Goal: Task Accomplishment & Management: Complete application form

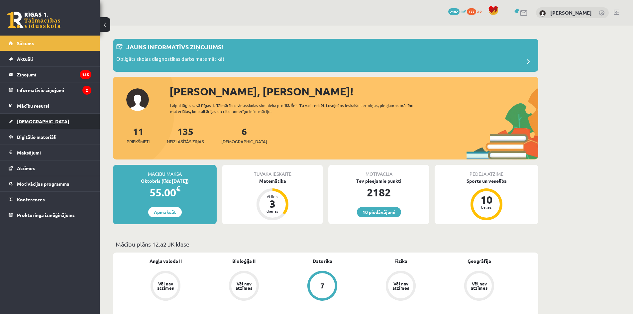
click at [44, 121] on link "[DEMOGRAPHIC_DATA]" at bounding box center [50, 121] width 83 height 15
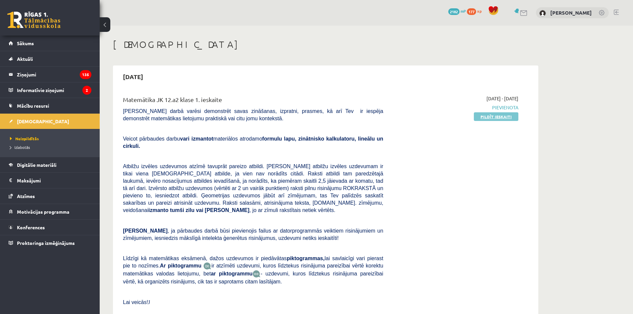
click at [487, 117] on link "Pildīt ieskaiti" at bounding box center [496, 116] width 45 height 9
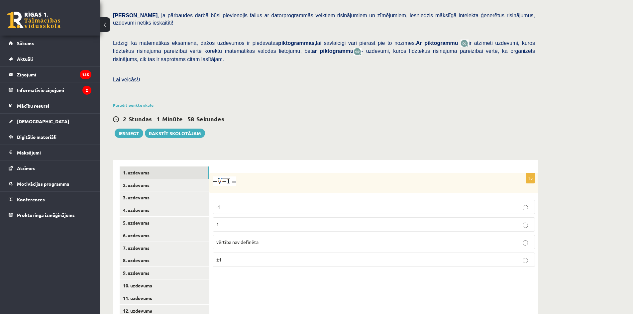
scroll to position [166, 0]
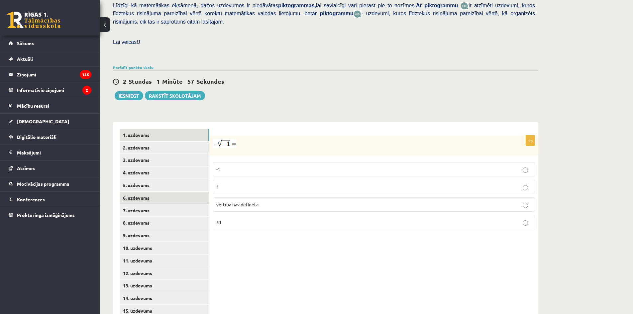
click at [168, 192] on link "6. uzdevums" at bounding box center [164, 198] width 89 height 12
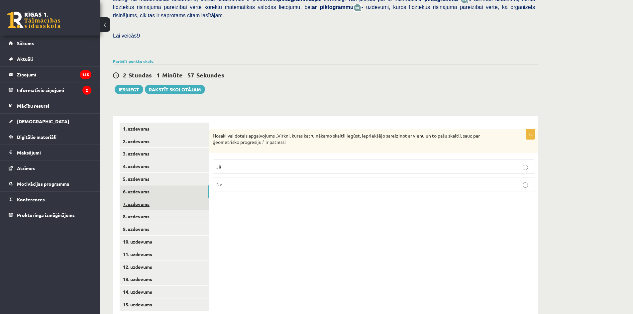
scroll to position [175, 0]
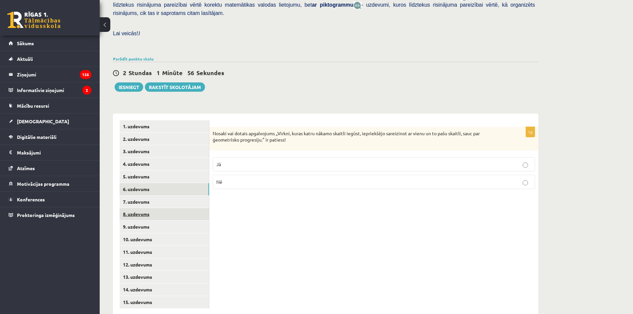
click at [179, 208] on link "8. uzdevums" at bounding box center [164, 214] width 89 height 12
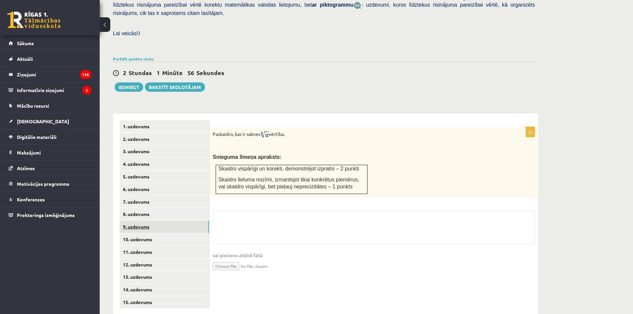
click at [175, 221] on link "9. uzdevums" at bounding box center [164, 227] width 89 height 12
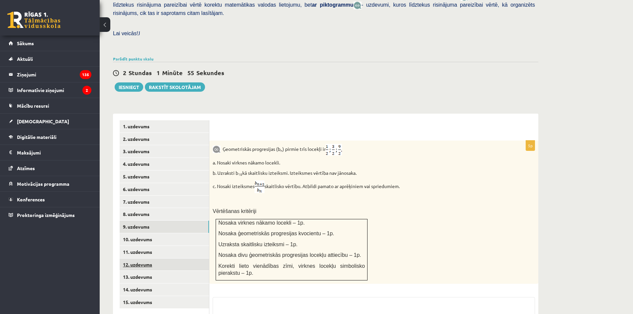
click at [167, 258] on link "12. uzdevums" at bounding box center [164, 264] width 89 height 12
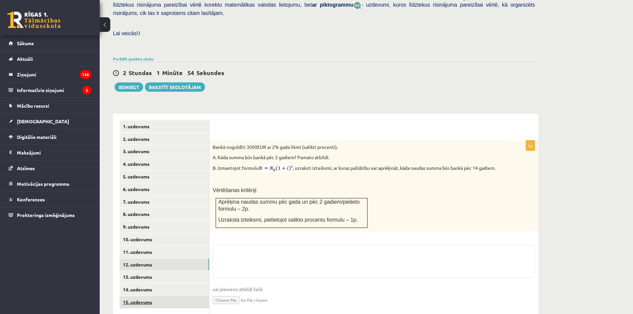
click at [166, 296] on link "15. uzdevums" at bounding box center [164, 302] width 89 height 12
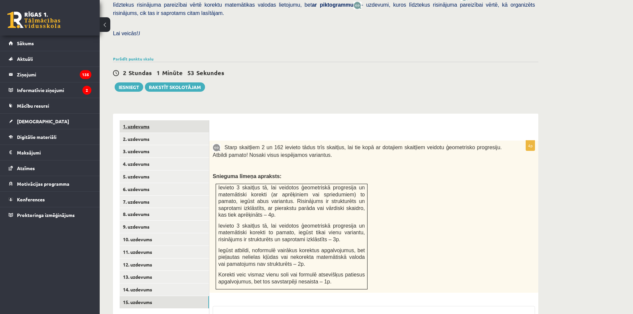
click at [178, 120] on link "1. uzdevums" at bounding box center [164, 126] width 89 height 12
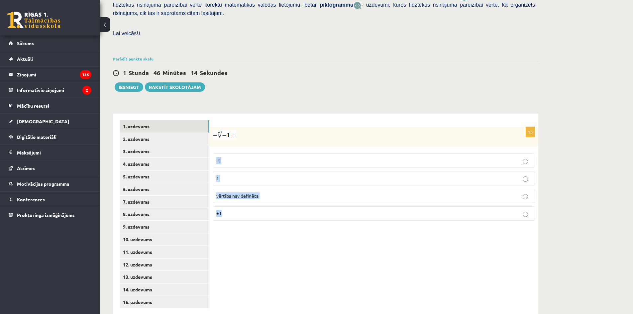
drag, startPoint x: 211, startPoint y: 142, endPoint x: 365, endPoint y: 198, distance: 163.9
click at [365, 198] on div "1p -1 1 vērtība nav definēta ±1" at bounding box center [373, 176] width 329 height 99
copy fieldset "-1 1 vērtība nav definēta ±1"
click at [255, 175] on p "1" at bounding box center [373, 178] width 315 height 7
click at [144, 133] on link "2. uzdevums" at bounding box center [164, 139] width 89 height 12
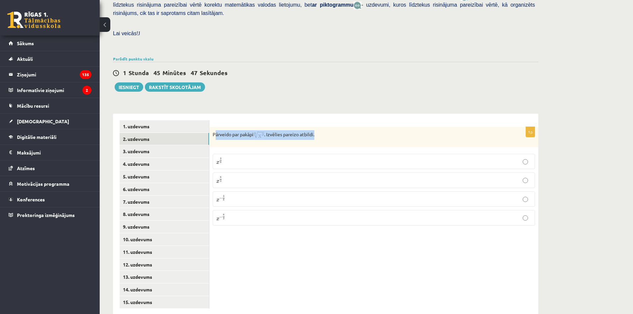
drag, startPoint x: 321, startPoint y: 124, endPoint x: 215, endPoint y: 125, distance: 106.6
click at [215, 127] on div "Pārveido par pakāpi . Izvēlies pareizo atbildi." at bounding box center [373, 137] width 329 height 20
click at [369, 73] on div "1 Stunda 45 Minūtes 47 Sekundes Ieskaite saglabāta! Iesniegt Rakstīt skolotājam" at bounding box center [325, 77] width 425 height 30
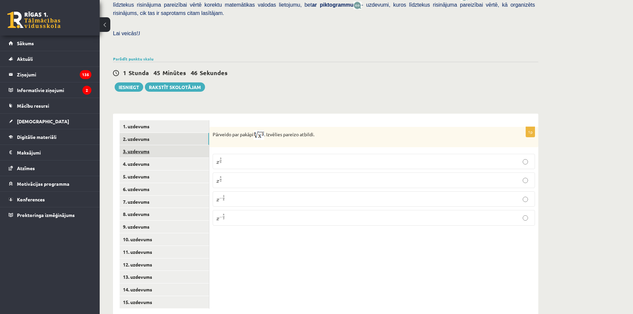
click at [177, 145] on link "3. uzdevums" at bounding box center [164, 151] width 89 height 12
drag, startPoint x: 212, startPoint y: 117, endPoint x: 338, endPoint y: 112, distance: 127.0
click at [338, 127] on div "Aprēķini = ………" at bounding box center [373, 137] width 329 height 20
copy p "Aprēķini = ………"
drag, startPoint x: 233, startPoint y: 151, endPoint x: 218, endPoint y: 135, distance: 22.1
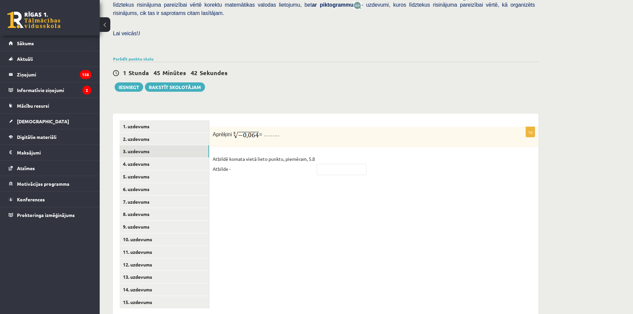
click at [234, 154] on p "Atbildē komata vietā lieto punktu, piemēram, 5.8 Atbilde -" at bounding box center [264, 164] width 102 height 20
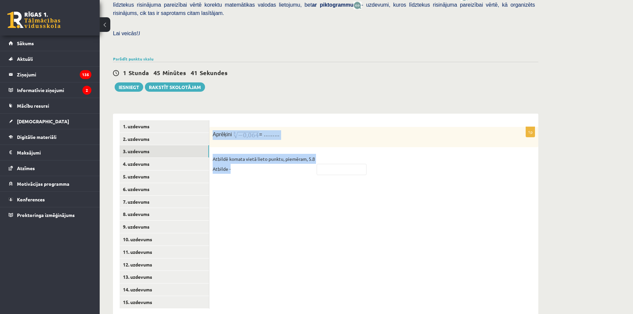
drag, startPoint x: 213, startPoint y: 120, endPoint x: 271, endPoint y: 151, distance: 66.3
click at [271, 151] on div "1p Aprēķini = ……… Atbildē komata vietā lieto punktu, piemēram, 5.8 Atbilde -" at bounding box center [373, 154] width 329 height 54
copy div "Aprēķini = ……… Atbildē komata vietā lieto punktu, piemēram, 5.8 Atbilde -"
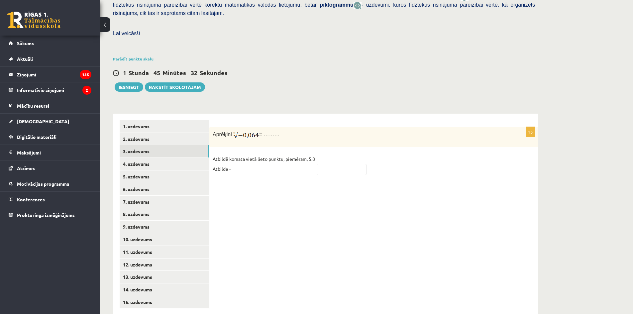
click at [333, 169] on div "1p Aprēķini = ……… Atbildē komata vietā lieto punktu, piemēram, 5.8 Atbilde -" at bounding box center [373, 215] width 329 height 202
click at [340, 164] on input "text" at bounding box center [342, 169] width 50 height 11
type input "***"
click at [129, 158] on link "4. uzdevums" at bounding box center [164, 164] width 89 height 12
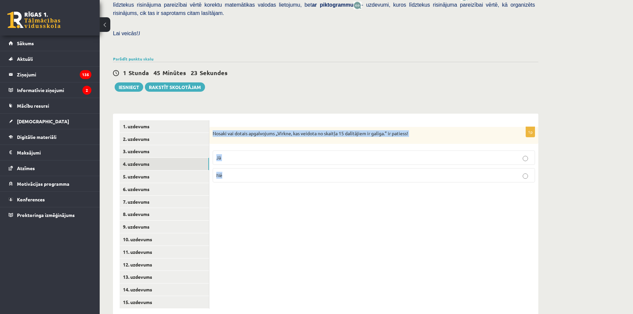
drag, startPoint x: 211, startPoint y: 119, endPoint x: 480, endPoint y: 168, distance: 273.5
click at [480, 168] on div "1p Nosaki vai dotais apgalvojums „Virkne, kas veidota no skaitļa 15 dalītājiem …" at bounding box center [373, 157] width 329 height 61
copy div "Nosaki vai dotais apgalvojums „Virkne, kas veidota no skaitļa 15 dalītājiem ir …"
click at [290, 187] on div "1p Nosaki vai dotais apgalvojums „Virkne, kas veidota no skaitļa 15 dalītājiem …" at bounding box center [373, 215] width 329 height 202
click at [246, 154] on p "Jā" at bounding box center [373, 157] width 315 height 7
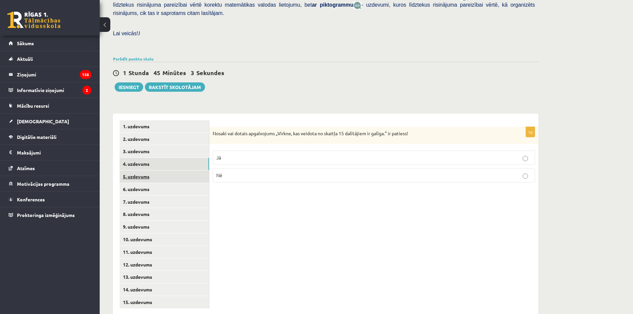
click at [174, 170] on link "5. uzdevums" at bounding box center [164, 176] width 89 height 12
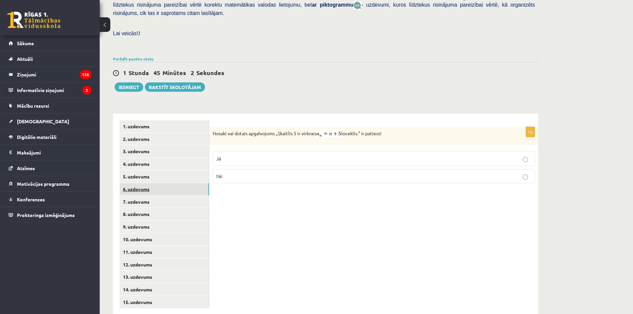
click at [168, 183] on link "6. uzdevums" at bounding box center [164, 189] width 89 height 12
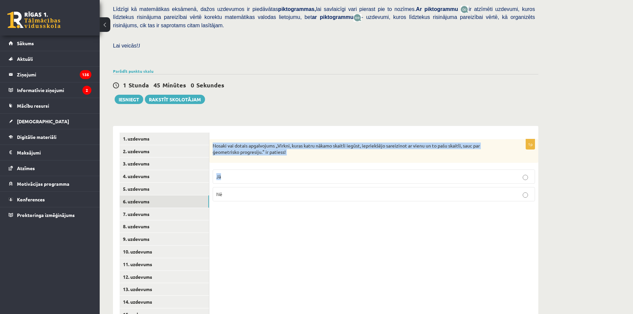
scroll to position [141, 0]
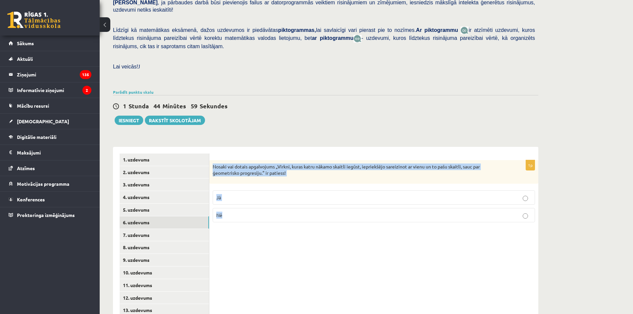
drag, startPoint x: 211, startPoint y: 120, endPoint x: 327, endPoint y: 193, distance: 137.7
click at [327, 193] on div "1p Nosaki vai dotais apgalvojums „Virkni, kuras katru nākamo skaitli iegūst, ie…" at bounding box center [373, 193] width 329 height 67
copy div "Nosaki vai dotais apgalvojums „Virkni, kuras katru nākamo skaitli iegūst, iepri…"
click at [370, 235] on div "1p Nosaki vai dotais apgalvojums „Virkni, kuras katru nākamo skaitli iegūst, ie…" at bounding box center [373, 248] width 329 height 202
click at [366, 231] on div "1p Nosaki vai dotais apgalvojums „Virkni, kuras katru nākamo skaitli iegūst, ie…" at bounding box center [373, 248] width 329 height 202
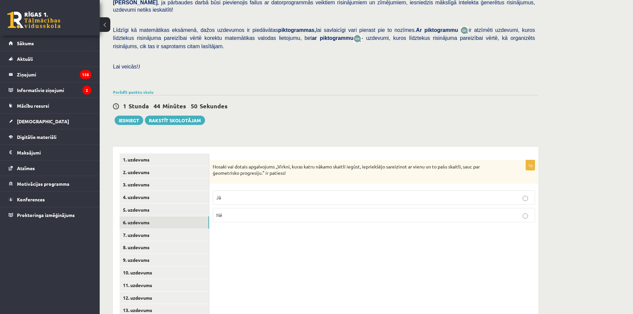
click at [273, 190] on label "Jā" at bounding box center [374, 197] width 322 height 14
click at [158, 229] on link "7. uzdevums" at bounding box center [164, 235] width 89 height 12
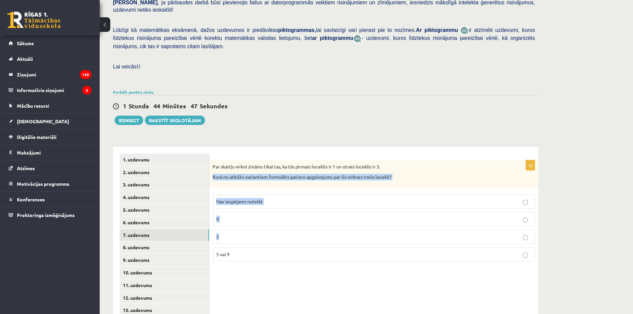
drag, startPoint x: 212, startPoint y: 156, endPoint x: 305, endPoint y: 201, distance: 103.4
click at [332, 225] on div "1p Par skaitļu virkni zināms tikai tas, ka tās pirmais loceklis ir 1 un otrais …" at bounding box center [373, 213] width 329 height 107
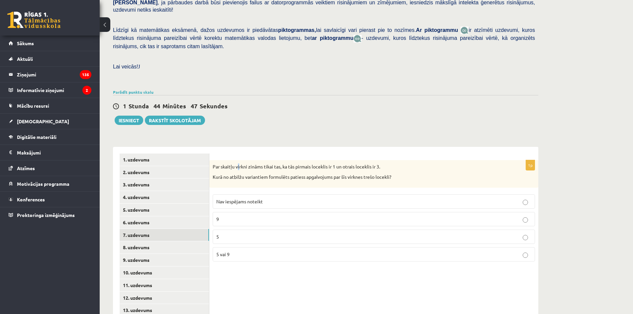
drag, startPoint x: 239, startPoint y: 150, endPoint x: 235, endPoint y: 148, distance: 3.7
click at [238, 163] on p "Par skaitļu virkni zināms tikai tas, ka tās pirmais loceklis ir 1 un otrais loc…" at bounding box center [357, 166] width 289 height 7
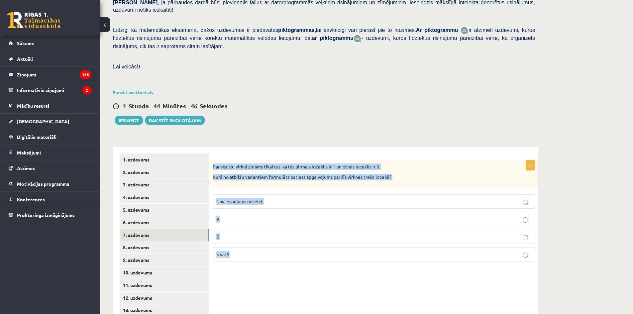
drag, startPoint x: 212, startPoint y: 151, endPoint x: 394, endPoint y: 234, distance: 199.4
click at [394, 234] on div "1p Par skaitļu virkni zināms tikai tas, ka tās pirmais loceklis ir 1 un otrais …" at bounding box center [373, 213] width 329 height 107
copy div "Par skaitļu virkni zināms tikai tas, ka tās pirmais loceklis ir 1 un otrais loc…"
click at [477, 114] on div "Matemātika JK 12.a2 klase 1. ieskaite , Mihails Vinogradovs (12.a2 JK klase) Pā…" at bounding box center [326, 123] width 452 height 478
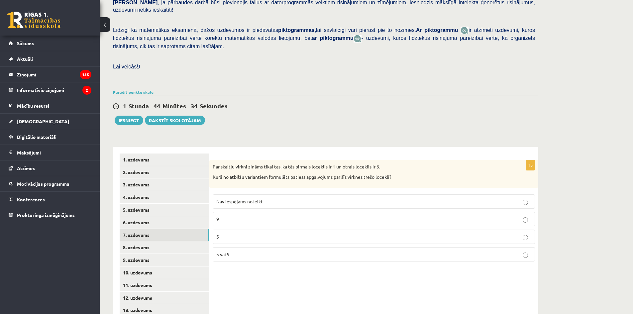
drag, startPoint x: 473, startPoint y: 110, endPoint x: 423, endPoint y: 86, distance: 55.4
click at [423, 95] on div "1 Stunda 44 Minūtes 34 Sekundes Ieskaite saglabāta! Iesniegt Rakstīt skolotājam" at bounding box center [325, 110] width 425 height 30
click at [330, 198] on p "Nav iespējams noteikt" at bounding box center [373, 201] width 315 height 7
click at [164, 241] on link "8. uzdevums" at bounding box center [164, 247] width 89 height 12
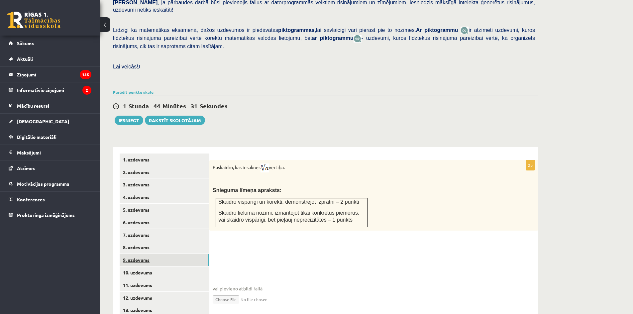
click at [146, 254] on link "9. uzdevums" at bounding box center [164, 260] width 89 height 12
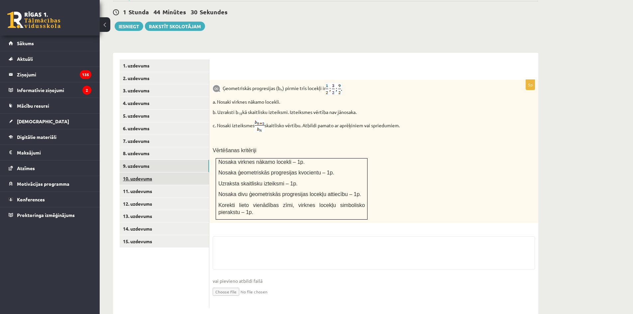
click at [141, 172] on link "10. uzdevums" at bounding box center [164, 178] width 89 height 12
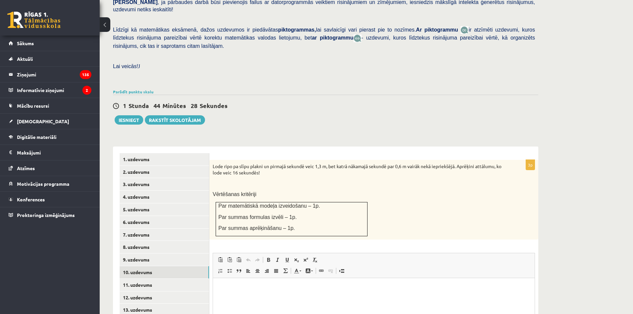
scroll to position [0, 0]
click at [141, 279] on link "11. uzdevums" at bounding box center [164, 285] width 89 height 12
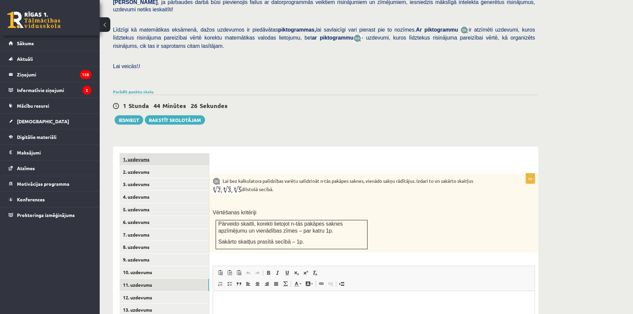
click at [144, 153] on link "1. uzdevums" at bounding box center [164, 159] width 89 height 12
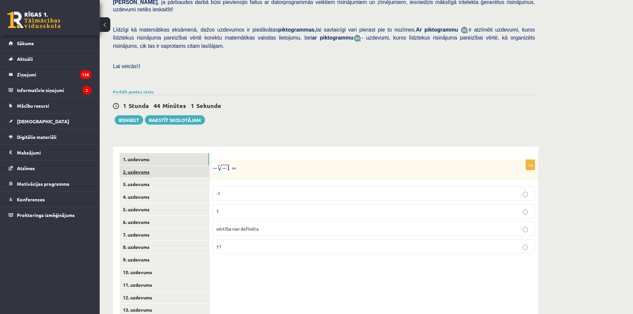
click at [173, 166] on link "2. uzdevums" at bounding box center [164, 172] width 89 height 12
drag, startPoint x: 230, startPoint y: 180, endPoint x: 321, endPoint y: 244, distance: 111.5
click at [321, 244] on div "1p Pārveido par pakāpi . Izvēlies pareizo atbildi. x 3 8 x 3 8 x 8 3 x 8 3 x − …" at bounding box center [373, 212] width 329 height 104
copy fieldset "x 3 8 x 3 8 x 8 3 x 8 3 x − 3 8 x − 3 8 x − 8 3"
click at [436, 106] on div "1 Stunda 43 Minūtes 53 Sekundes Ieskaite saglabāta! Iesniegt Rakstīt skolotājam" at bounding box center [325, 110] width 425 height 30
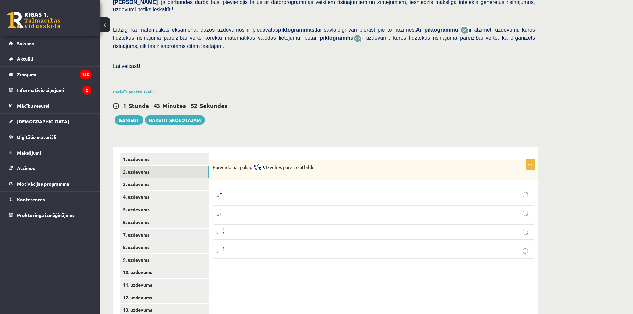
drag, startPoint x: 397, startPoint y: 98, endPoint x: 384, endPoint y: 97, distance: 13.0
click at [384, 97] on div "1 Stunda 43 Minūtes 52 Sekundes Ieskaite saglabāta! Iesniegt Rakstīt skolotājam" at bounding box center [325, 110] width 425 height 30
click at [385, 98] on div "1 Stunda 43 Minūtes 51 Sekundes Ieskaite saglabāta! Iesniegt Rakstīt skolotājam" at bounding box center [325, 110] width 425 height 30
click at [266, 190] on p "x 3 8 x 3 8" at bounding box center [373, 194] width 315 height 8
click at [155, 178] on link "3. uzdevums" at bounding box center [164, 184] width 89 height 12
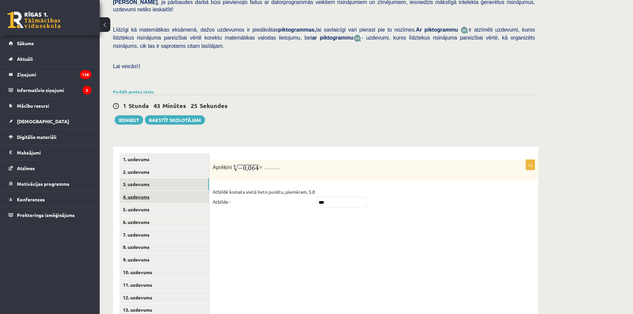
drag, startPoint x: 151, startPoint y: 180, endPoint x: 169, endPoint y: 179, distance: 17.4
click at [151, 191] on link "4. uzdevums" at bounding box center [164, 197] width 89 height 12
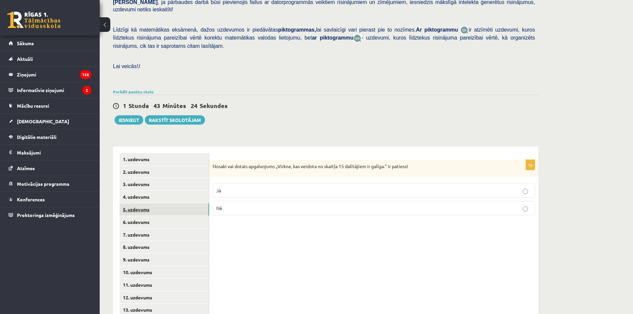
click at [178, 203] on link "5. uzdevums" at bounding box center [164, 209] width 89 height 12
drag, startPoint x: 211, startPoint y: 152, endPoint x: 407, endPoint y: 150, distance: 196.3
click at [408, 160] on div "Nosaki vai dotais apgalvojums „Skaitlis 5 ir virknes loceklis.” ir patiess!" at bounding box center [373, 169] width 329 height 18
copy p "Nosaki vai dotais apgalvojums „Skaitlis 5 ir virknes loceklis.” ir patiess!"
drag, startPoint x: 379, startPoint y: 133, endPoint x: 362, endPoint y: 149, distance: 23.0
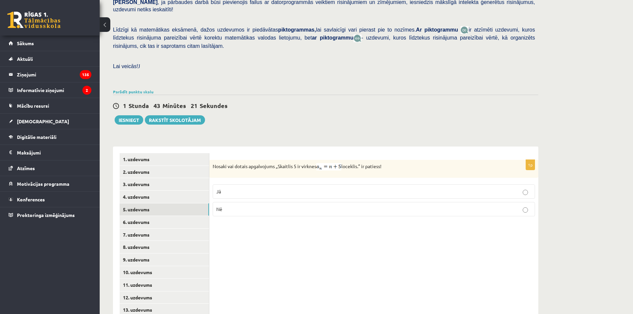
click at [378, 146] on div "1p Nosaki vai dotais apgalvojums „Skaitlis 5 ir virknes loceklis.” ir patiess! …" at bounding box center [373, 247] width 329 height 202
click at [342, 146] on div "1p Nosaki vai dotais apgalvojums „Skaitlis 5 ir virknes loceklis.” ir patiess! …" at bounding box center [373, 247] width 329 height 202
drag, startPoint x: 213, startPoint y: 169, endPoint x: 259, endPoint y: 189, distance: 51.0
click at [259, 189] on div "1p Nosaki vai dotais apgalvojums „Skaitlis 5 ir virknes loceklis.” ir patiess! …" at bounding box center [373, 191] width 329 height 62
copy fieldset "Jā Nē"
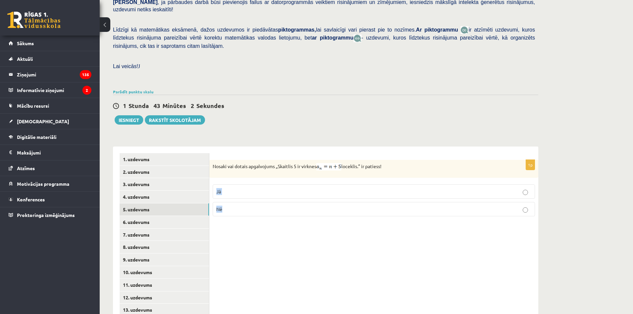
click at [422, 247] on div "1p Nosaki vai dotais apgalvojums „Skaitlis 5 ir virknes loceklis.” ir patiess! …" at bounding box center [373, 247] width 329 height 202
drag, startPoint x: 422, startPoint y: 247, endPoint x: 448, endPoint y: 255, distance: 28.3
click at [402, 246] on div "1p Nosaki vai dotais apgalvojums „Skaitlis 5 ir virknes loceklis.” ir patiess! …" at bounding box center [373, 247] width 329 height 202
click at [347, 242] on div "1p Nosaki vai dotais apgalvojums „Skaitlis 5 ir virknes loceklis.” ir patiess! …" at bounding box center [373, 247] width 329 height 202
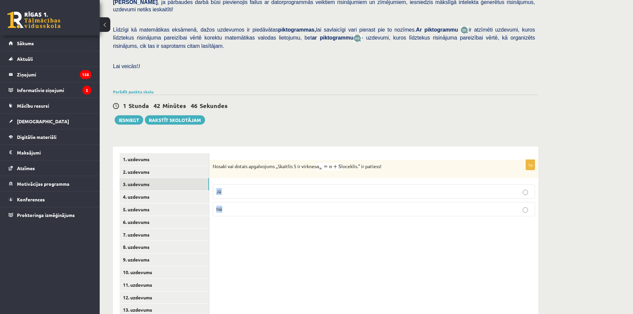
drag, startPoint x: 216, startPoint y: 166, endPoint x: 241, endPoint y: 193, distance: 36.6
click at [241, 193] on fieldset "Jā Nē" at bounding box center [374, 199] width 322 height 37
copy fieldset "Jā Nē"
drag, startPoint x: 432, startPoint y: 248, endPoint x: 435, endPoint y: 248, distance: 3.7
click at [432, 248] on div "1p Nosaki vai dotais apgalvojums „Skaitlis 5 ir virknes loceklis.” ir patiess! …" at bounding box center [373, 247] width 329 height 202
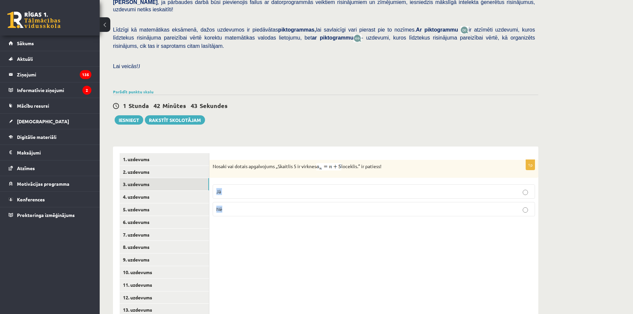
click at [413, 235] on div "1p Nosaki vai dotais apgalvojums „Skaitlis 5 ir virknes loceklis.” ir patiess! …" at bounding box center [373, 247] width 329 height 202
drag, startPoint x: 395, startPoint y: 236, endPoint x: 340, endPoint y: 225, distance: 56.3
click at [340, 225] on div "1p Nosaki vai dotais apgalvojums „Skaitlis 5 ir virknes loceklis.” ir patiess! …" at bounding box center [373, 247] width 329 height 202
drag, startPoint x: 256, startPoint y: 194, endPoint x: 246, endPoint y: 196, distance: 10.2
click at [256, 206] on p "Nē" at bounding box center [373, 209] width 315 height 7
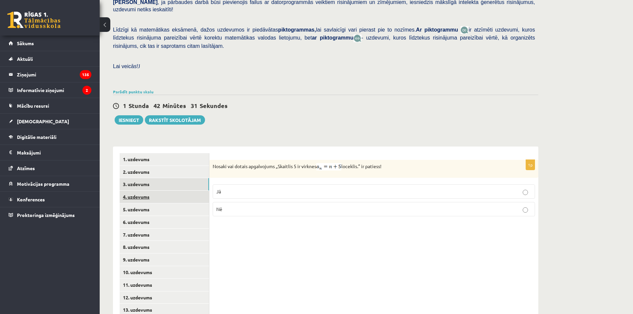
click at [169, 191] on link "4. uzdevums" at bounding box center [164, 197] width 89 height 12
click at [153, 203] on link "5. uzdevums" at bounding box center [164, 209] width 89 height 12
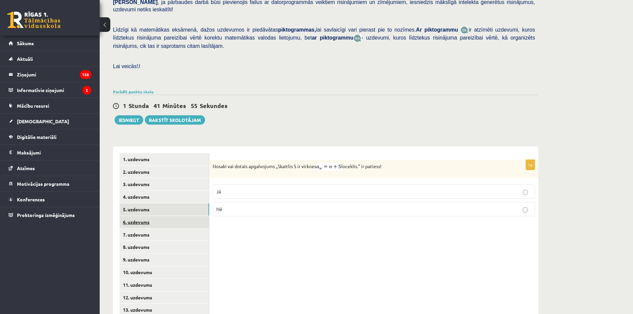
click at [162, 216] on link "6. uzdevums" at bounding box center [164, 222] width 89 height 12
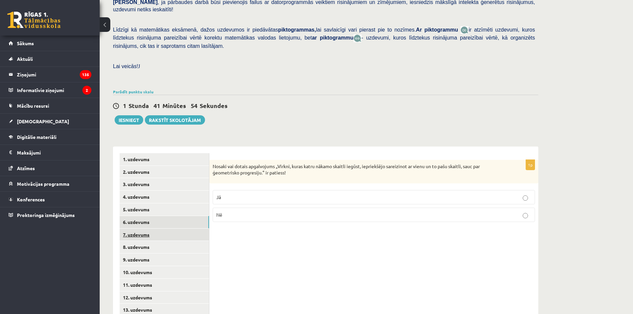
click at [142, 229] on link "7. uzdevums" at bounding box center [164, 235] width 89 height 12
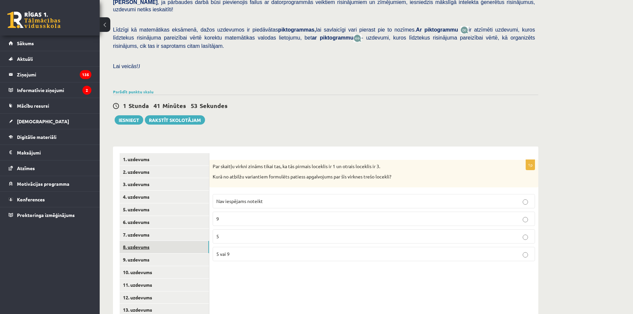
click at [160, 241] on link "8. uzdevums" at bounding box center [164, 247] width 89 height 12
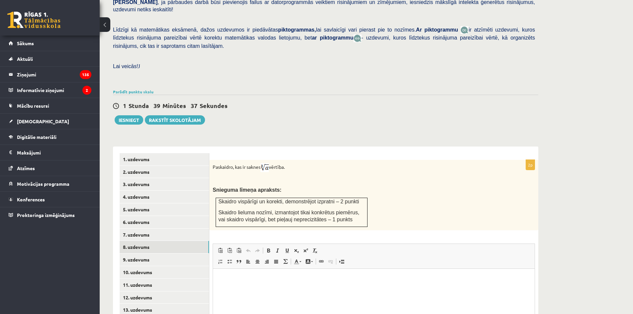
drag, startPoint x: 385, startPoint y: 89, endPoint x: 356, endPoint y: 79, distance: 31.0
click at [356, 95] on div "1 Stunda 39 Minūtes 37 Sekundes Ieskaite saglabāta! Iesniegt Rakstīt skolotājam" at bounding box center [325, 110] width 425 height 30
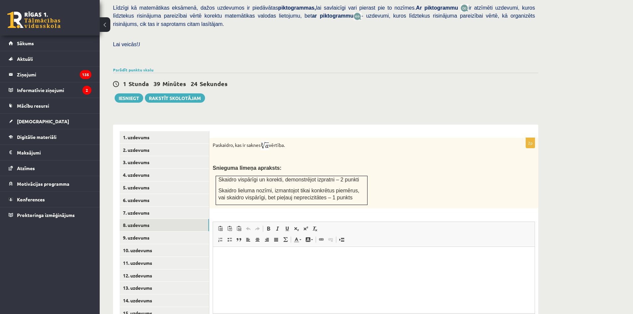
scroll to position [142, 0]
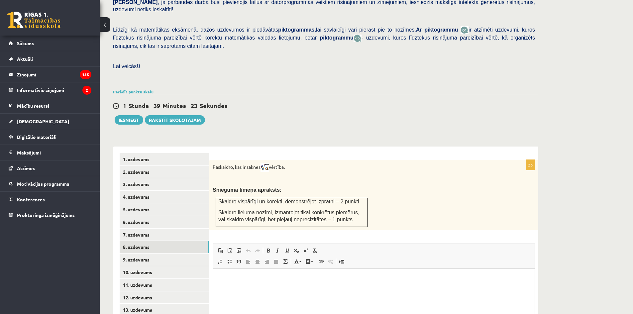
click at [277, 163] on p "Paskaidro, kas ir saknes vērtība." at bounding box center [357, 167] width 289 height 9
drag, startPoint x: 212, startPoint y: 152, endPoint x: 297, endPoint y: 151, distance: 85.7
click at [297, 160] on div "Paskaidro, kas ir saknes vērtība. Snieguma līmeņa apraksts: Skaidro vispārīgi u…" at bounding box center [373, 195] width 329 height 70
click at [331, 163] on p "Paskaidro, kas ir saknes vērtība." at bounding box center [357, 167] width 289 height 9
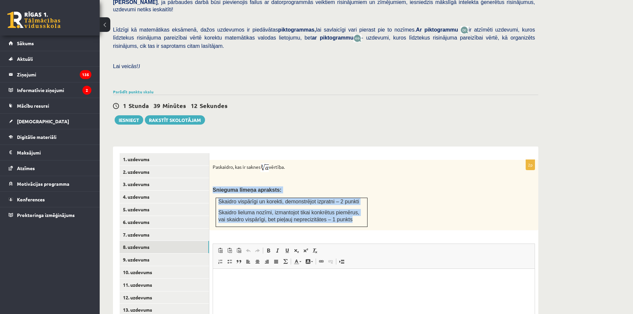
drag, startPoint x: 214, startPoint y: 172, endPoint x: 359, endPoint y: 209, distance: 150.2
click at [359, 209] on div "Paskaidro, kas ir saknes vērtība. Snieguma līmeņa apraksts: Skaidro vispārīgi u…" at bounding box center [373, 195] width 329 height 70
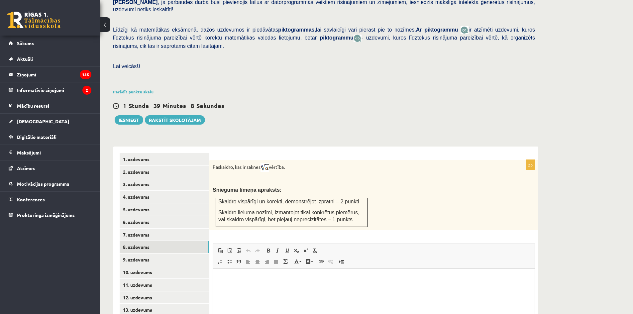
click at [436, 160] on div "Paskaidro, kas ir saknes vērtība. Snieguma līmeņa apraksts: Skaidro vispārīgi u…" at bounding box center [373, 195] width 329 height 70
drag, startPoint x: 427, startPoint y: 173, endPoint x: 399, endPoint y: 180, distance: 29.0
click at [399, 180] on div "Paskaidro, kas ir saknes vērtība. Snieguma līmeņa apraksts: Skaidro vispārīgi u…" at bounding box center [373, 195] width 329 height 70
drag, startPoint x: 430, startPoint y: 160, endPoint x: 403, endPoint y: 150, distance: 28.7
click at [403, 163] on p "Paskaidro, kas ir saknes vērtība." at bounding box center [357, 167] width 289 height 9
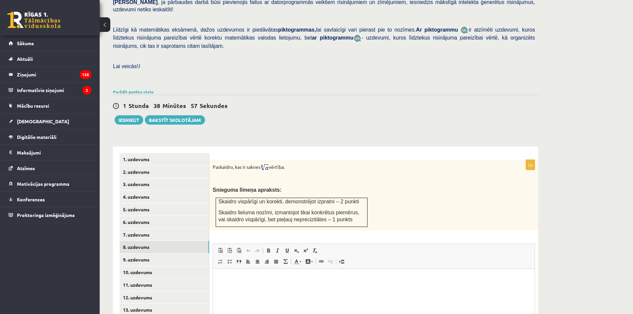
drag, startPoint x: 406, startPoint y: 149, endPoint x: 411, endPoint y: 154, distance: 7.5
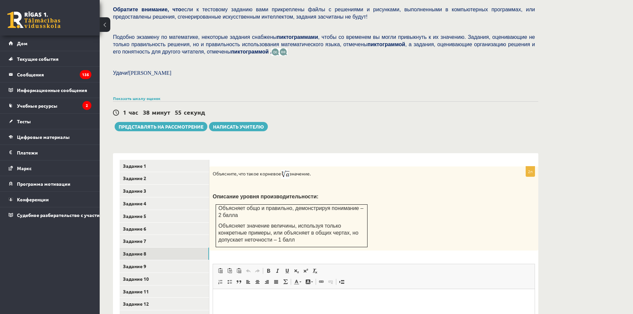
scroll to position [164, 0]
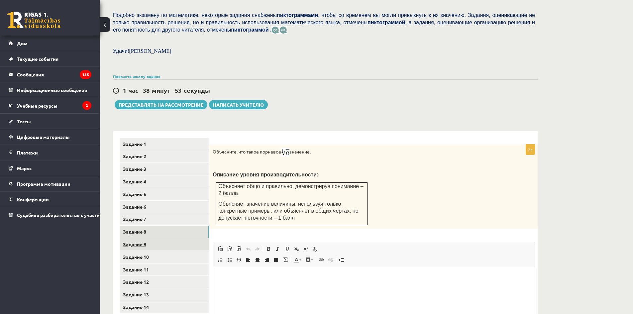
click at [165, 248] on link "Задание 9" at bounding box center [164, 244] width 89 height 12
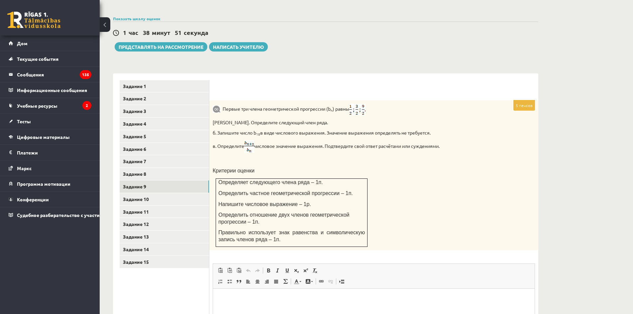
scroll to position [197, 0]
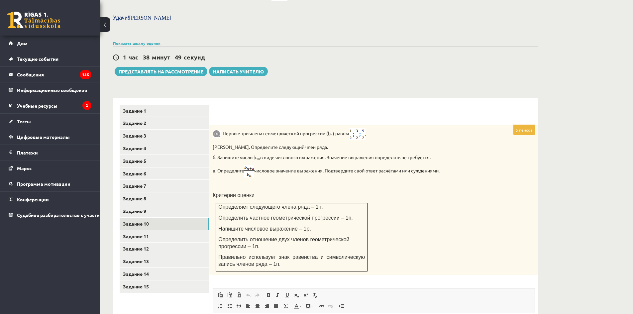
click at [139, 219] on link "Задание 10" at bounding box center [164, 224] width 89 height 12
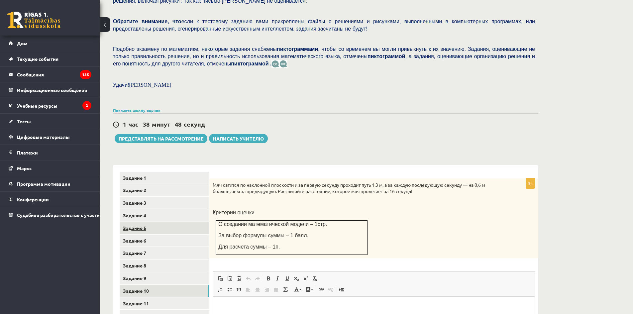
scroll to position [0, 0]
click at [149, 275] on link "Задание 9" at bounding box center [164, 278] width 89 height 12
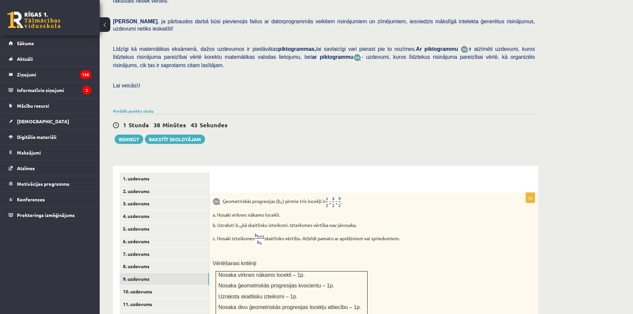
click at [474, 46] on span "ir atzīmēti uzdevumi, kuros līdztekus risinājuma pareizībai vērtē korektu matem…" at bounding box center [324, 53] width 422 height 14
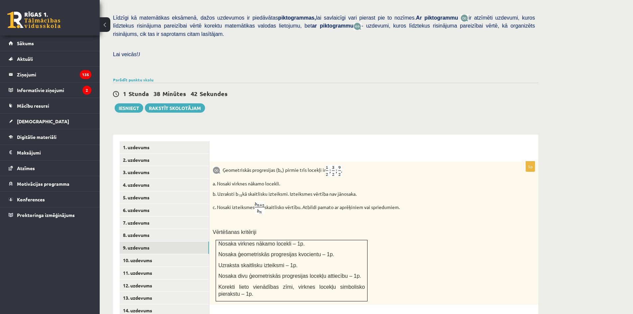
scroll to position [156, 0]
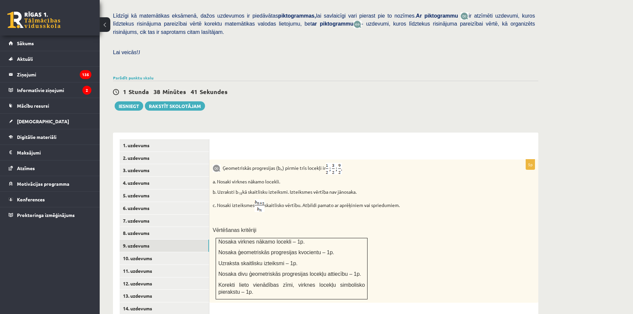
drag, startPoint x: 408, startPoint y: 89, endPoint x: 415, endPoint y: 80, distance: 11.4
click at [411, 86] on div "1 Stunda 38 Minūtes 13 Sekundes Ieskaite saglabāta! Iesniegt Rakstīt skolotājam" at bounding box center [325, 96] width 425 height 30
drag, startPoint x: 415, startPoint y: 52, endPoint x: 411, endPoint y: 52, distance: 3.7
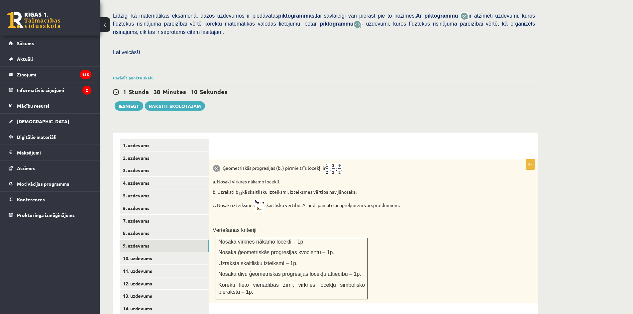
drag, startPoint x: 468, startPoint y: 144, endPoint x: 446, endPoint y: 129, distance: 27.0
drag, startPoint x: 446, startPoint y: 129, endPoint x: 435, endPoint y: 122, distance: 12.7
click at [435, 133] on div "5p Ģeometriskās progresijas (b n ) pirmie trīs locekļi ir a. Nosaki virknes nāk…" at bounding box center [373, 297] width 329 height 328
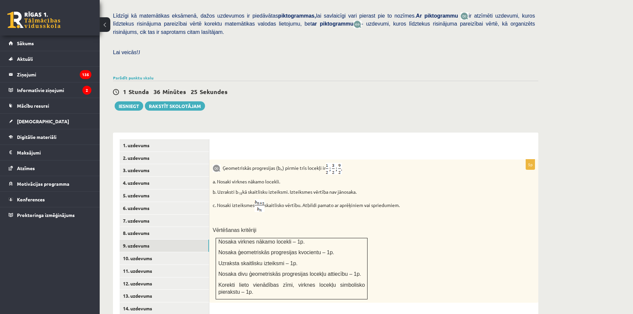
click at [440, 133] on div "5p Ģeometriskās progresijas (b n ) pirmie trīs locekļi ir a. Nosaki virknes nāk…" at bounding box center [373, 297] width 329 height 328
drag, startPoint x: 406, startPoint y: 175, endPoint x: 394, endPoint y: 156, distance: 22.5
click at [394, 163] on p "Ģeometriskās progresijas (b n ) pirmie trīs locekļi ir" at bounding box center [357, 169] width 289 height 12
drag, startPoint x: 57, startPoint y: 135, endPoint x: 60, endPoint y: 133, distance: 3.6
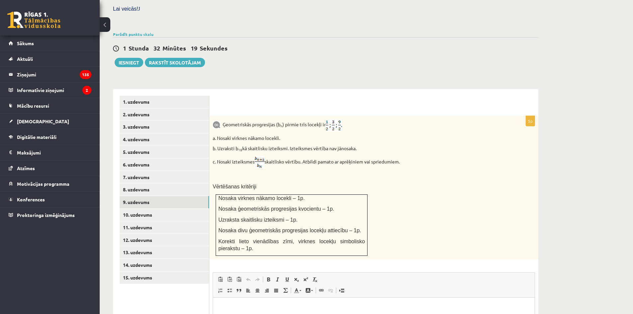
scroll to position [221, 0]
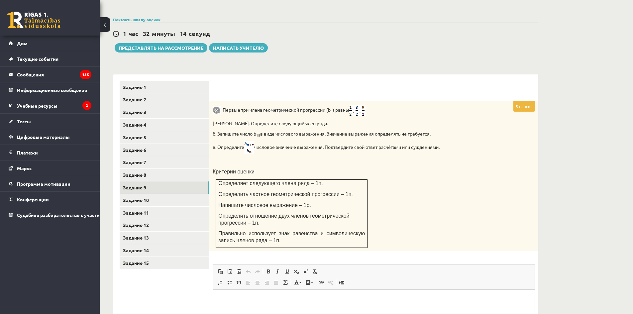
drag, startPoint x: 525, startPoint y: 50, endPoint x: 526, endPoint y: 54, distance: 4.0
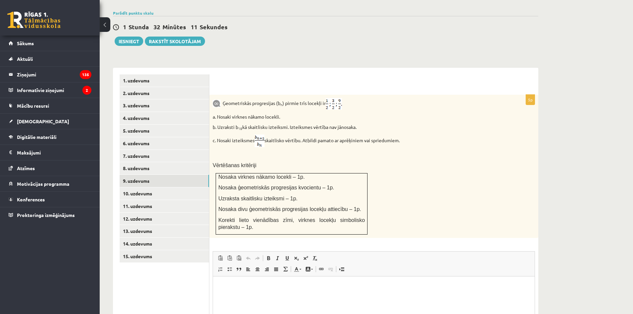
scroll to position [199, 0]
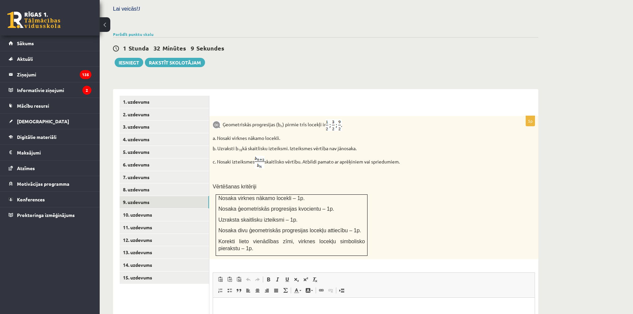
click at [315, 60] on div "Matemātika JK 12.a2 klase 1. ieskaite , Mihails Vinogradovs (12.a2 JK klase) Pā…" at bounding box center [326, 128] width 452 height 604
click at [304, 82] on div "**********" at bounding box center [325, 249] width 425 height 335
click at [441, 119] on p "Ģeometriskās progresijas (b n ) pirmie trīs locekļi ir" at bounding box center [357, 125] width 289 height 12
drag, startPoint x: 383, startPoint y: 134, endPoint x: 213, endPoint y: 134, distance: 169.7
click at [213, 145] on p "b. Uzraksti b 18 kā skaitlisku izteiksmi. Izteiksmes vērtība nav jānosaka." at bounding box center [357, 148] width 289 height 7
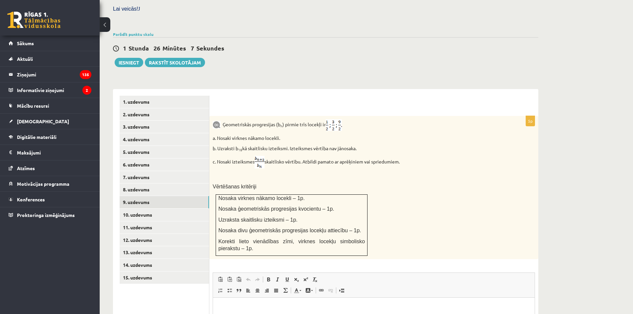
drag, startPoint x: 293, startPoint y: 112, endPoint x: 289, endPoint y: 125, distance: 13.7
click at [293, 119] on p "Ģeometriskās progresijas (b n ) pirmie trīs locekļi ir" at bounding box center [357, 125] width 289 height 12
drag, startPoint x: 252, startPoint y: 125, endPoint x: 213, endPoint y: 125, distance: 39.5
click at [213, 135] on p "a. Nosaki virknes nākamo locekli." at bounding box center [357, 138] width 289 height 7
click at [370, 99] on form "5p Ģeometriskās progresijas (b n ) pirmie trīs locekļi ir a. Nosaki virknes nāk…" at bounding box center [374, 253] width 316 height 315
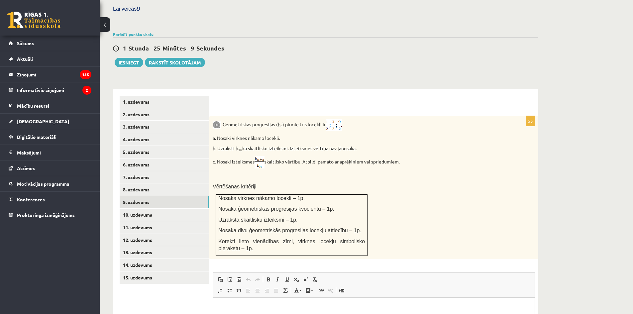
click at [435, 172] on p at bounding box center [357, 175] width 289 height 7
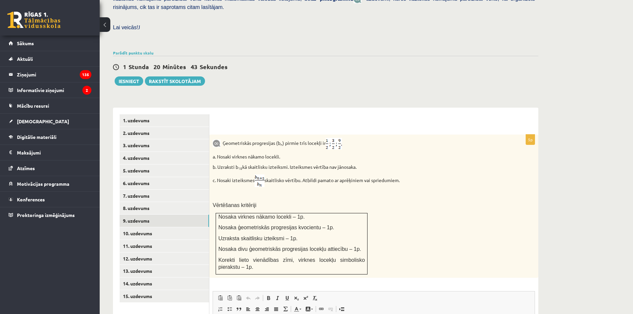
scroll to position [100, 0]
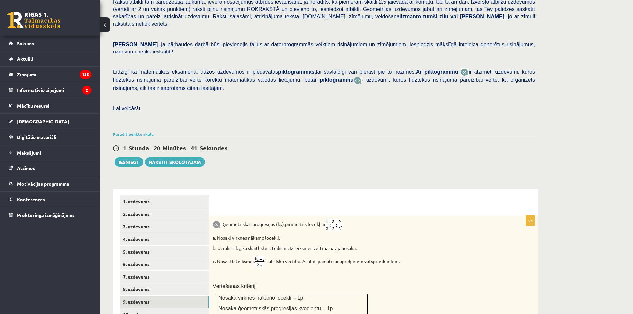
drag, startPoint x: 338, startPoint y: 231, endPoint x: 213, endPoint y: 230, distance: 125.6
click at [213, 230] on div "Ģeometriskās progresijas (b n ) pirmie trīs locekļi ir a. Nosaki virknes nākamo…" at bounding box center [373, 287] width 329 height 143
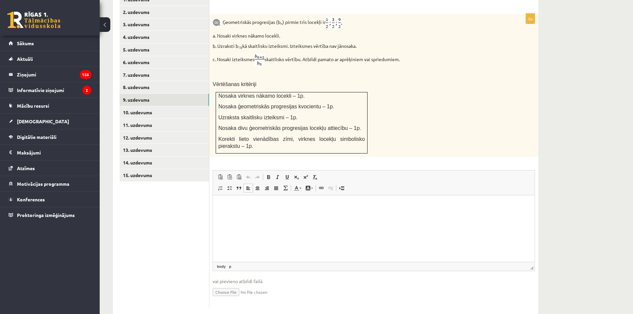
click at [414, 214] on html at bounding box center [374, 205] width 322 height 20
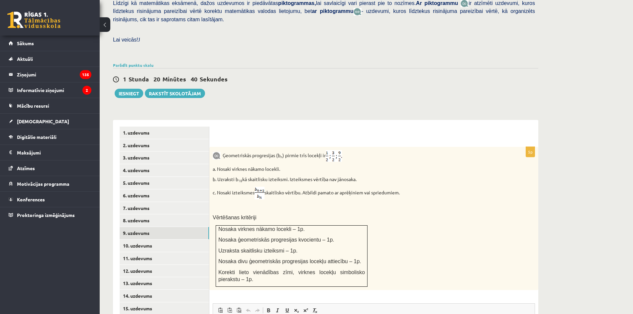
scroll to position [136, 0]
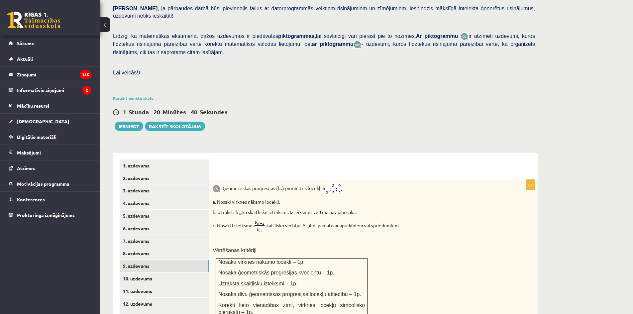
click at [419, 193] on div "Ģeometriskās progresijas (b n ) pirmie trīs locekļi ir a. Nosaki virknes nākamo…" at bounding box center [373, 251] width 329 height 143
drag, startPoint x: 377, startPoint y: 191, endPoint x: 213, endPoint y: 197, distance: 164.5
click at [213, 197] on div "Ģeometriskās progresijas (b n ) pirmie trīs locekļi ir a. Nosaki virknes nākamo…" at bounding box center [373, 251] width 329 height 143
click at [474, 181] on div "Ģeometriskās progresijas (b n ) pirmie trīs locekļi ir a. Nosaki virknes nākamo…" at bounding box center [373, 251] width 329 height 143
drag, startPoint x: 637, startPoint y: 171, endPoint x: 509, endPoint y: 155, distance: 129.9
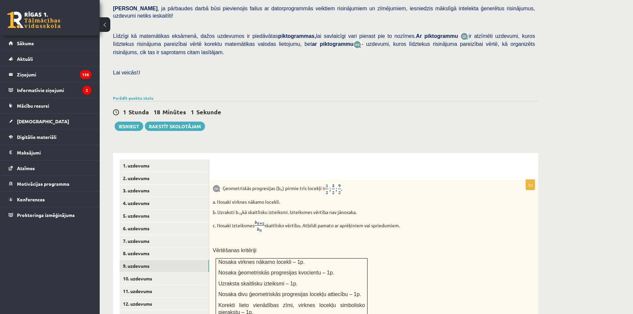
click at [412, 127] on div "Matemātika JK 12.a2 klase 1. ieskaite , Mihails Vinogradovs (12.a2 JK klase) Pā…" at bounding box center [326, 192] width 452 height 604
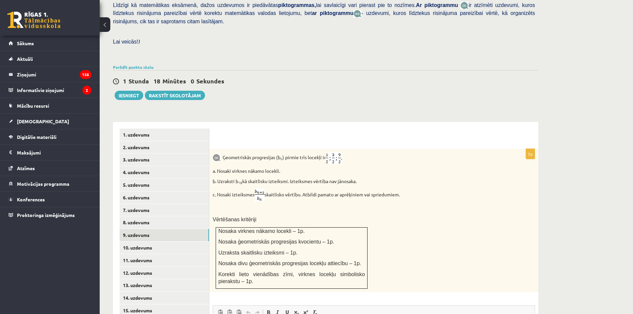
scroll to position [169, 0]
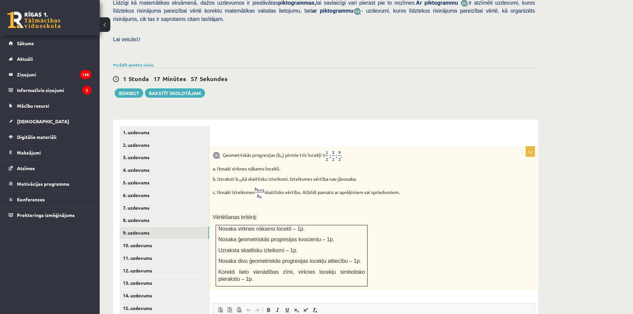
click at [428, 113] on div "**********" at bounding box center [325, 280] width 425 height 335
click at [413, 87] on div "Matemātika JK 12.a2 klase 1. ieskaite , Mihails Vinogradovs (12.a2 JK klase) Pā…" at bounding box center [326, 159] width 452 height 604
click at [482, 126] on div at bounding box center [374, 133] width 316 height 14
click at [135, 214] on link "8. uzdevums" at bounding box center [164, 220] width 89 height 12
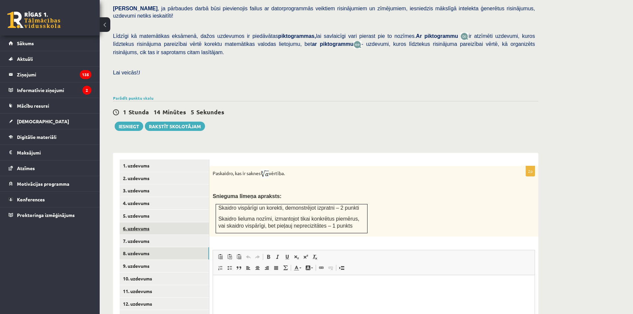
scroll to position [0, 0]
click at [141, 272] on link "10. uzdevums" at bounding box center [164, 278] width 89 height 12
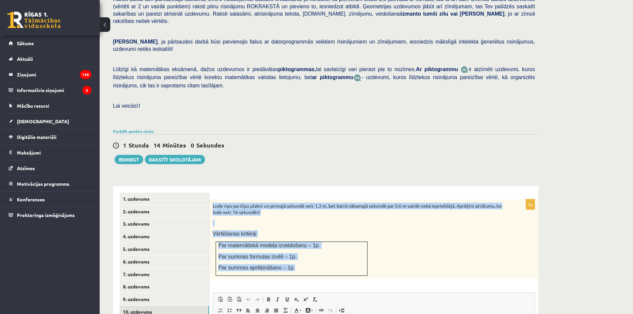
drag, startPoint x: 212, startPoint y: 189, endPoint x: 360, endPoint y: 245, distance: 159.0
click at [360, 245] on div "Lode ripo pa slīpu plakni un pirmajā sekundē veic 1,3 m, bet katrā nākamajā sek…" at bounding box center [373, 239] width 329 height 80
click at [438, 153] on div "Matemātika JK 12.a2 klase 1. ieskaite , Mihails Vinogradovs (12.a2 JK klase) Pā…" at bounding box center [326, 186] width 452 height 527
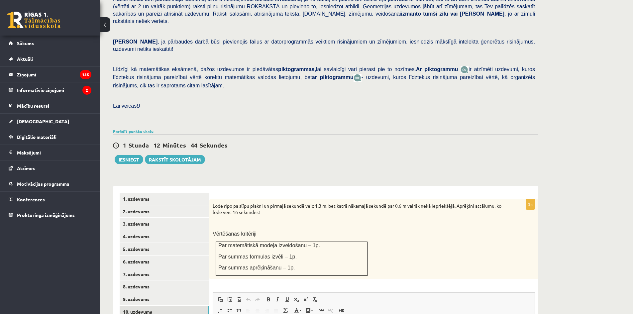
drag, startPoint x: 637, startPoint y: 190, endPoint x: 514, endPoint y: 209, distance: 125.4
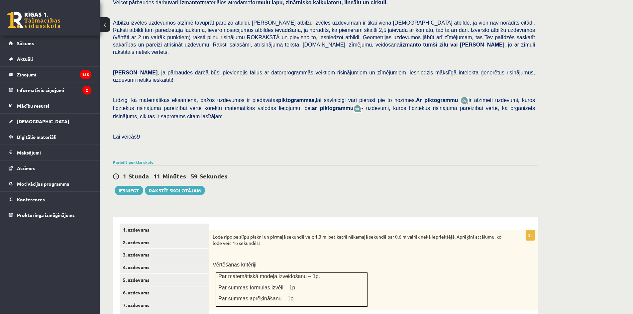
scroll to position [92, 0]
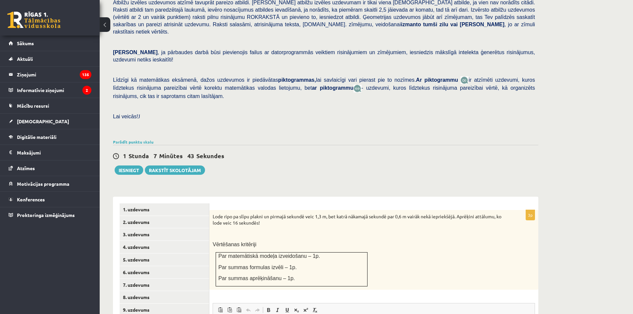
click at [379, 145] on div "1 Stunda 7 Minūtes 43 Sekundes Ieskaite saglabāta! Iesniegt Rakstīt skolotājam" at bounding box center [325, 160] width 425 height 30
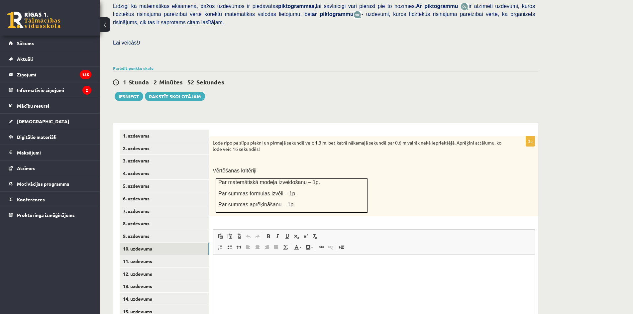
scroll to position [191, 0]
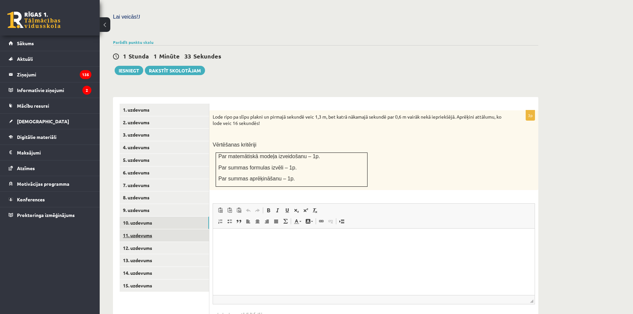
click at [136, 229] on link "11. uzdevums" at bounding box center [164, 235] width 89 height 12
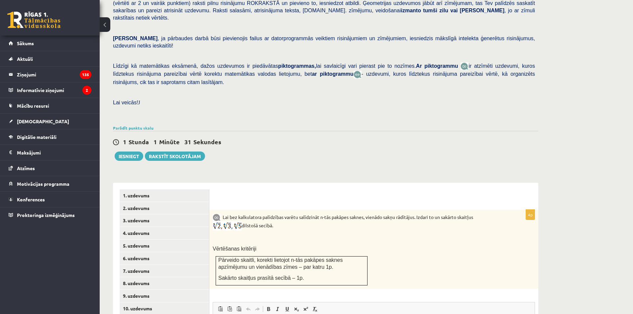
scroll to position [109, 0]
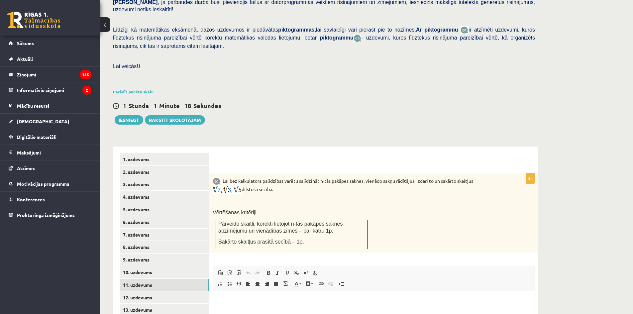
drag, startPoint x: 395, startPoint y: 208, endPoint x: 401, endPoint y: 211, distance: 6.4
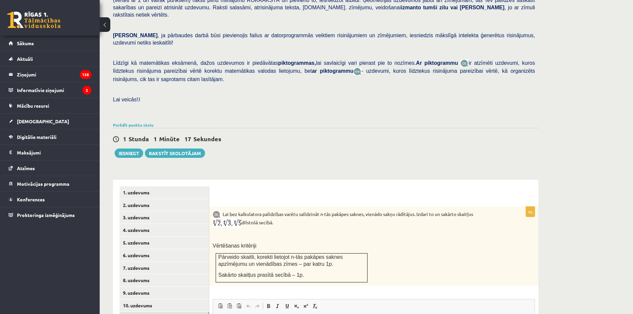
click at [470, 98] on div "Pārbaudes darbā varēsi demonstrēt savas zināšanas, izpratni, prasmes, kā arī Te…" at bounding box center [325, 29] width 425 height 182
drag, startPoint x: 402, startPoint y: 77, endPoint x: 373, endPoint y: 69, distance: 30.4
click at [373, 69] on div "Pārbaudes darbā varēsi demonstrēt savas zināšanas, izpratni, prasmes, kā arī Te…" at bounding box center [325, 29] width 425 height 182
click at [371, 70] on div "Pārbaudes darbā varēsi demonstrēt savas zināšanas, izpratni, prasmes, kā arī Te…" at bounding box center [325, 29] width 425 height 182
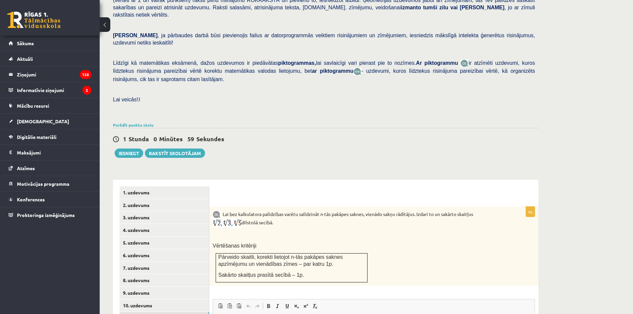
drag, startPoint x: 371, startPoint y: 70, endPoint x: 374, endPoint y: 73, distance: 4.5
click at [374, 73] on div "Pārbaudes darbā varēsi demonstrēt savas zināšanas, izpratni, prasmes, kā arī Te…" at bounding box center [325, 29] width 425 height 182
click at [374, 86] on p at bounding box center [324, 89] width 422 height 6
click at [492, 128] on div "1 Stunda 0 Minūtes 28 Sekundes Ieskaite saglabāta! Iesniegt Rakstīt skolotājam" at bounding box center [325, 143] width 425 height 30
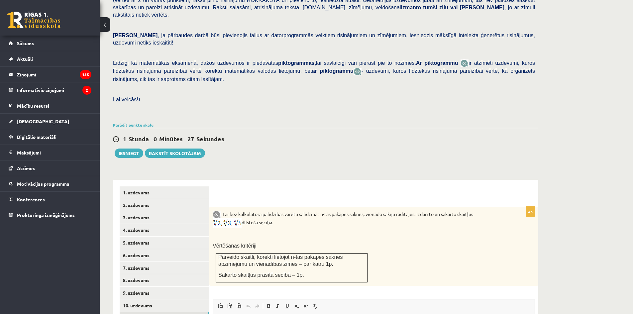
drag, startPoint x: 494, startPoint y: 120, endPoint x: 479, endPoint y: 112, distance: 16.7
click at [479, 122] on div "Parādīt punktu skalu Atzīme No Līdz 1 0 7 2 8 10 3 11 14 4 15 18 5 19 22 6 23 2…" at bounding box center [325, 125] width 425 height 6
drag, startPoint x: 397, startPoint y: 143, endPoint x: 365, endPoint y: 135, distance: 32.6
click at [365, 135] on div "0 Stundas 57 Minūtes 27 Sekundes Ieskaite saglabāta! Iesniegt Rakstīt skolotājam" at bounding box center [325, 143] width 425 height 30
click at [367, 136] on div "0 Stundas 57 Minūtes 26 Sekundes Ieskaite saglabāta! Iesniegt Rakstīt skolotājam" at bounding box center [325, 143] width 425 height 30
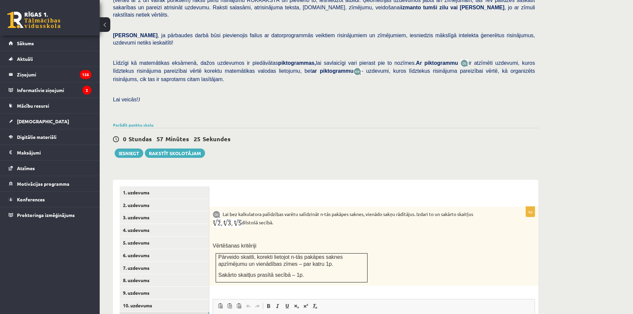
drag, startPoint x: 360, startPoint y: 112, endPoint x: 354, endPoint y: 113, distance: 6.3
click at [354, 128] on div "0 Stundas 57 Minūtes 25 Sekundes Ieskaite saglabāta! Iesniegt Rakstīt skolotājam" at bounding box center [325, 143] width 425 height 30
click at [351, 128] on div "0 Stundas 57 Minūtes 24 Sekundes Ieskaite saglabāta! Iesniegt Rakstīt skolotājam" at bounding box center [325, 143] width 425 height 30
click at [424, 122] on div "Parādīt punktu skalu Atzīme No Līdz 1 0 7 2 8 10 3 11 14 4 15 18 5 19 22 6 23 2…" at bounding box center [325, 125] width 425 height 6
click at [370, 128] on div "0 Stundas 56 Minūtes 38 Sekundes Ieskaite saglabāta! Iesniegt Rakstīt skolotājam" at bounding box center [325, 143] width 425 height 30
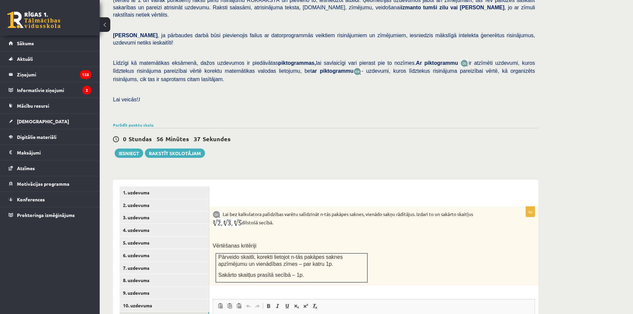
click at [372, 135] on div "0 Stundas 56 Minūtes 37 Sekundes" at bounding box center [325, 139] width 425 height 9
click at [374, 135] on div "0 Stundas 56 Minūtes 37 Sekundes" at bounding box center [325, 139] width 425 height 9
drag, startPoint x: 492, startPoint y: 229, endPoint x: 485, endPoint y: 230, distance: 7.1
drag, startPoint x: 445, startPoint y: 95, endPoint x: 345, endPoint y: 104, distance: 101.1
click at [445, 107] on p at bounding box center [324, 110] width 422 height 6
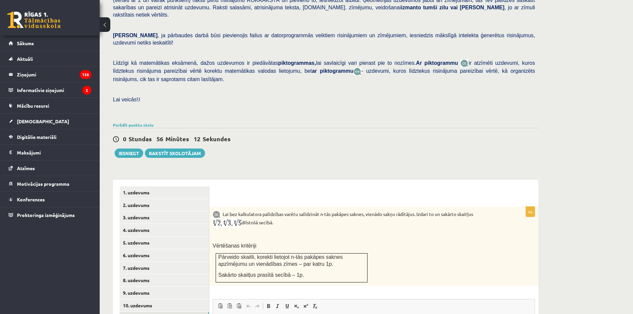
click at [363, 135] on div "0 Stundas 56 Minūtes 12 Sekundes" at bounding box center [325, 139] width 425 height 9
click at [368, 122] on div "Parādīt punktu skalu Atzīme No Līdz 1 0 7 2 8 10 3 11 14 4 15 18 5 19 22 6 23 2…" at bounding box center [325, 125] width 425 height 6
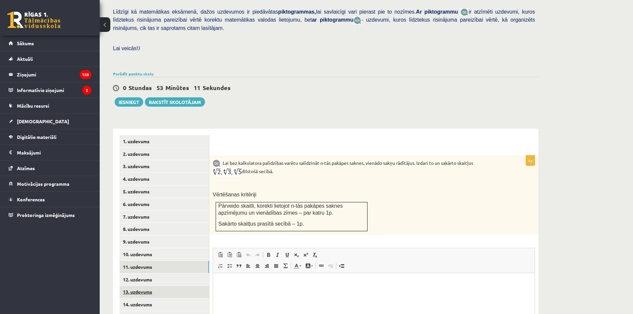
scroll to position [175, 0]
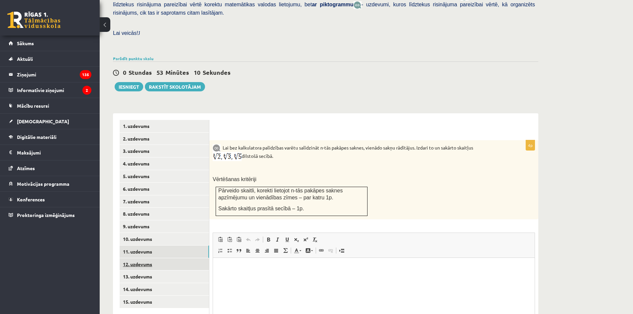
click at [145, 258] on link "12. uzdevums" at bounding box center [164, 264] width 89 height 12
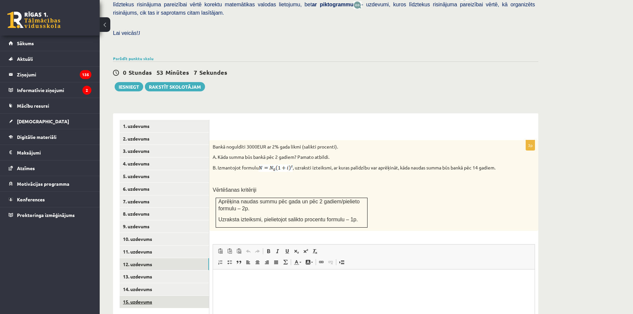
click at [146, 296] on link "15. uzdevums" at bounding box center [164, 302] width 89 height 12
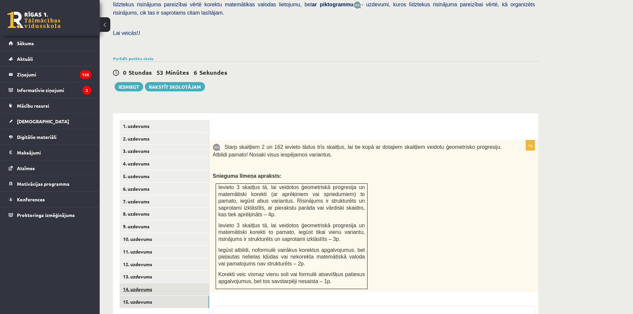
click at [148, 283] on link "14. uzdevums" at bounding box center [164, 289] width 89 height 12
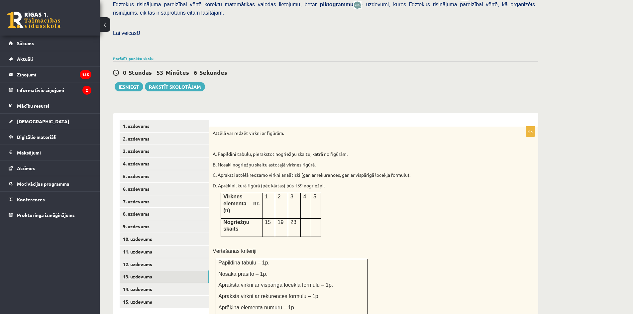
click at [150, 270] on link "13. uzdevums" at bounding box center [164, 276] width 89 height 12
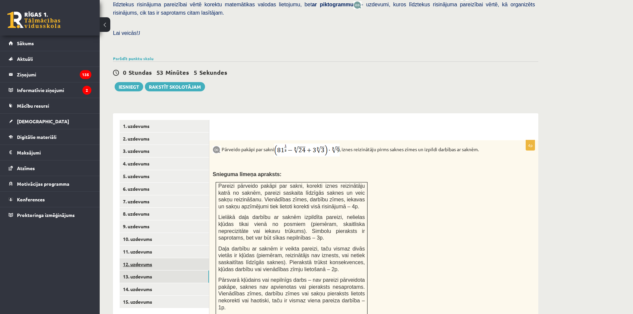
click at [150, 258] on link "12. uzdevums" at bounding box center [164, 264] width 89 height 12
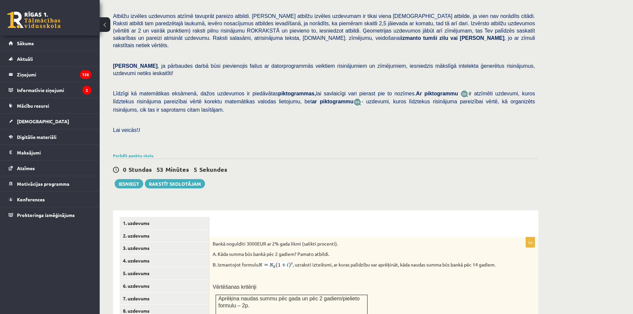
scroll to position [75, 0]
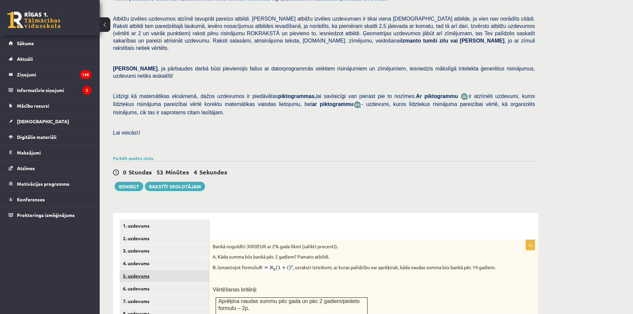
click at [149, 270] on link "5. uzdevums" at bounding box center [164, 276] width 89 height 12
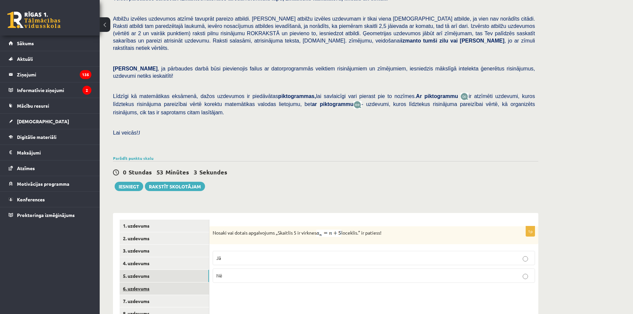
click at [145, 282] on link "6. uzdevums" at bounding box center [164, 288] width 89 height 12
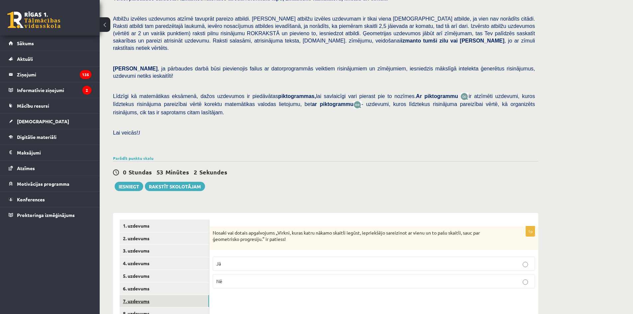
click at [146, 295] on link "7. uzdevums" at bounding box center [164, 301] width 89 height 12
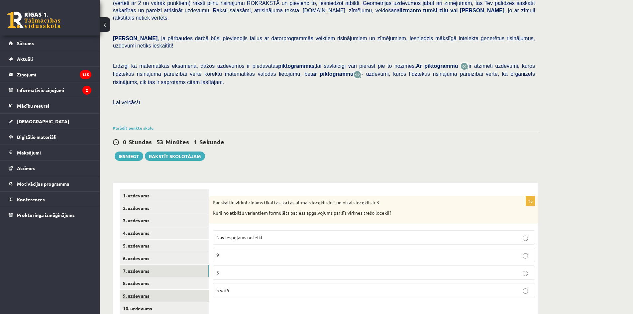
scroll to position [109, 0]
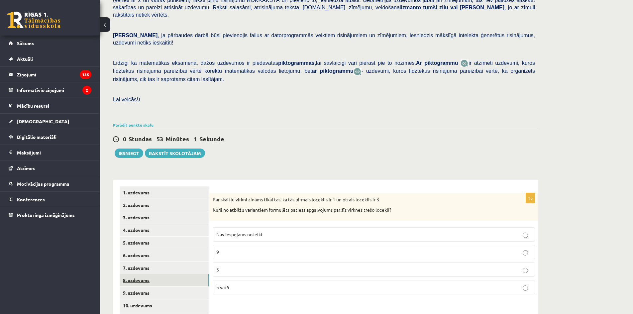
click at [156, 274] on link "8. uzdevums" at bounding box center [164, 280] width 89 height 12
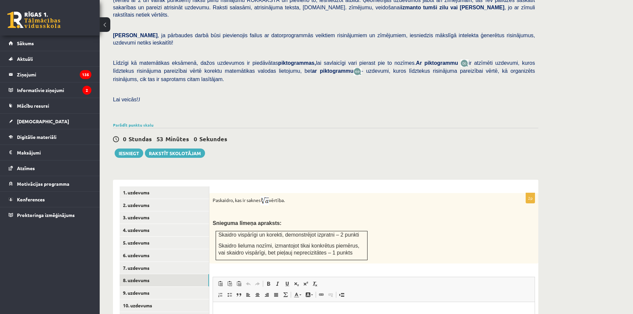
scroll to position [0, 0]
click at [368, 135] on div "0 Stundas 53 Minūtes 0 Sekundes" at bounding box center [325, 139] width 425 height 9
click at [375, 86] on p at bounding box center [324, 89] width 422 height 6
click at [436, 63] on p "Līdzīgi kā matemātikas eksāmenā, dažos uzdevumos ir piedāvātas piktogrammas, la…" at bounding box center [324, 71] width 422 height 24
click at [139, 299] on link "10. uzdevums" at bounding box center [164, 305] width 89 height 12
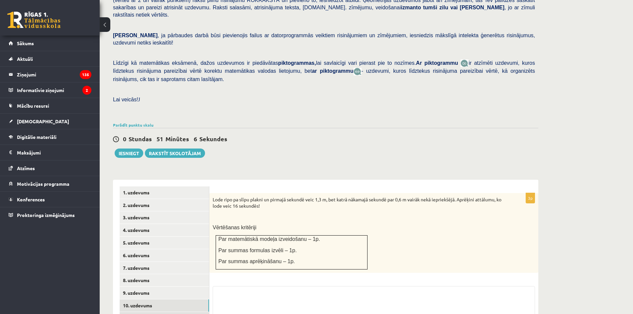
click at [143, 312] on link "11. uzdevums" at bounding box center [164, 318] width 89 height 12
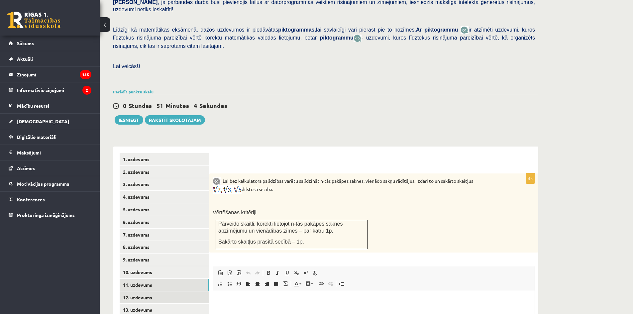
click at [152, 291] on link "12. uzdevums" at bounding box center [164, 297] width 89 height 12
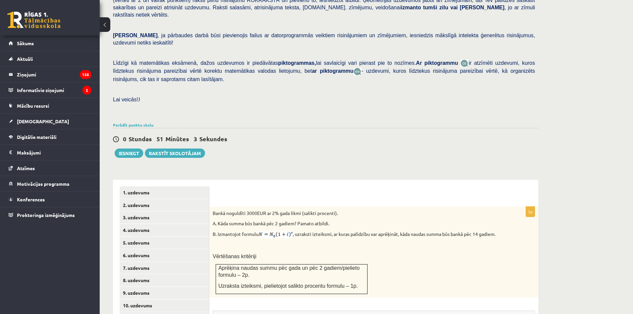
click at [403, 106] on div "Matemātika JK 12.a2 klase 1. ieskaite , Mihails Vinogradovs (12.a2 JK klase) Pā…" at bounding box center [326, 193] width 452 height 552
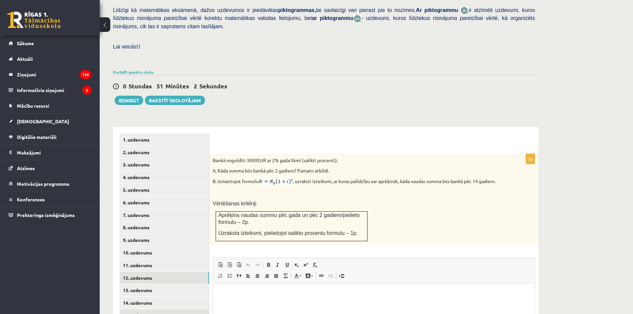
scroll to position [175, 0]
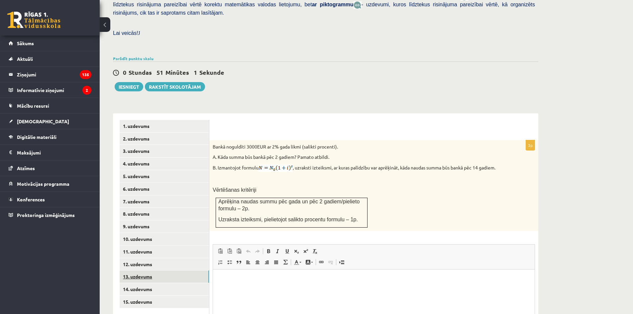
click at [161, 270] on link "13. uzdevums" at bounding box center [164, 276] width 89 height 12
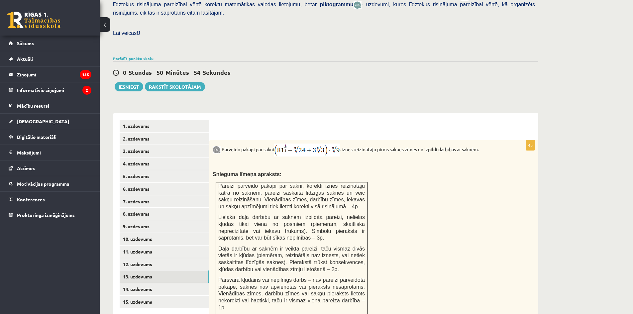
click at [424, 55] on div "Parādīt punktu skalu Atzīme No Līdz 1 0 7 2 8 10 3 11 14 4 15 18 5 19 22 6 23 2…" at bounding box center [325, 58] width 425 height 6
drag, startPoint x: 450, startPoint y: 116, endPoint x: 575, endPoint y: 181, distance: 140.5
click at [453, 120] on form "4p Pārveido pakāpi par sakni , iznes reizinātāju pirms saknes zīmes un izpildi …" at bounding box center [374, 295] width 316 height 350
drag, startPoint x: 435, startPoint y: 206, endPoint x: 414, endPoint y: 194, distance: 24.2
click at [415, 193] on div "Pārveido pakāpi par sakni , iznes reizinātāju pirms saknes zīmes un izpildi dar…" at bounding box center [373, 229] width 329 height 178
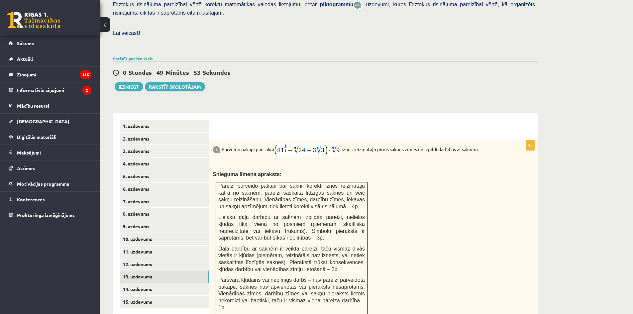
click at [415, 193] on div "Pārveido pakāpi par sakni , iznes reizinātāju pirms saknes zīmes un izpildi dar…" at bounding box center [373, 229] width 329 height 178
click at [415, 191] on div "Pārveido pakāpi par sakni , iznes reizinātāju pirms saknes zīmes un izpildi dar…" at bounding box center [373, 229] width 329 height 178
click at [411, 194] on div "Pārveido pakāpi par sakni , iznes reizinātāju pirms saknes zīmes un izpildi dar…" at bounding box center [373, 229] width 329 height 178
click at [411, 193] on div "Pārveido pakāpi par sakni , iznes reizinātāju pirms saknes zīmes un izpildi dar…" at bounding box center [373, 229] width 329 height 178
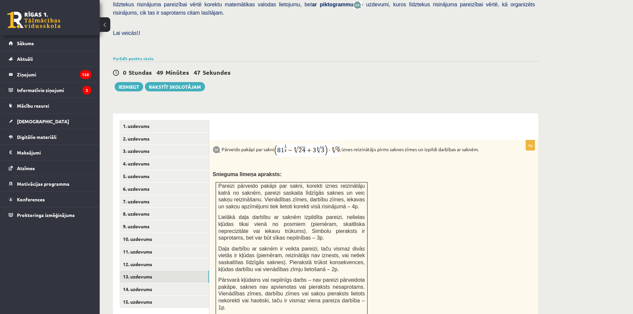
click at [411, 193] on div "Pārveido pakāpi par sakni , iznes reizinātāju pirms saknes zīmes un izpildi dar…" at bounding box center [373, 229] width 329 height 178
click at [150, 283] on link "14. uzdevums" at bounding box center [164, 289] width 89 height 12
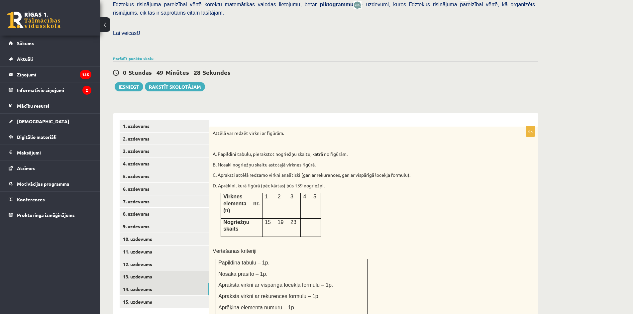
click at [157, 270] on link "13. uzdevums" at bounding box center [164, 276] width 89 height 12
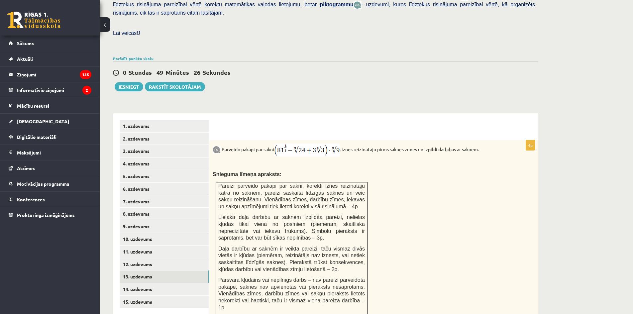
scroll to position [0, 0]
click at [173, 220] on link "9. uzdevums" at bounding box center [164, 226] width 89 height 12
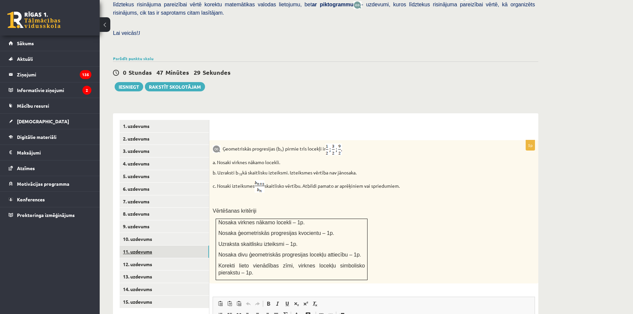
click at [151, 245] on link "11. uzdevums" at bounding box center [164, 251] width 89 height 12
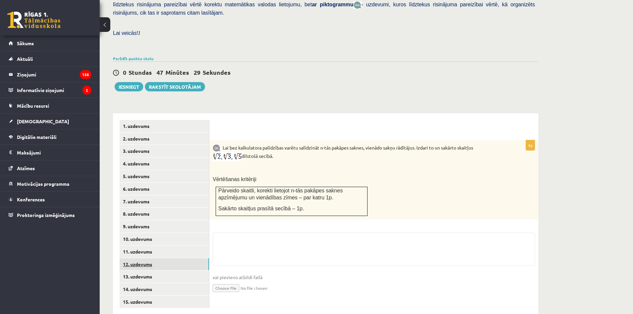
click at [151, 258] on link "12. uzdevums" at bounding box center [164, 264] width 89 height 12
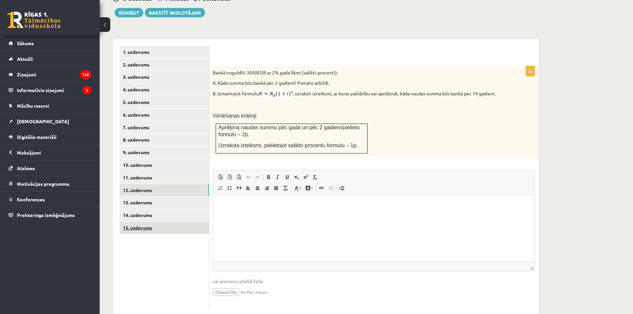
click at [157, 222] on link "15. uzdevums" at bounding box center [164, 228] width 89 height 12
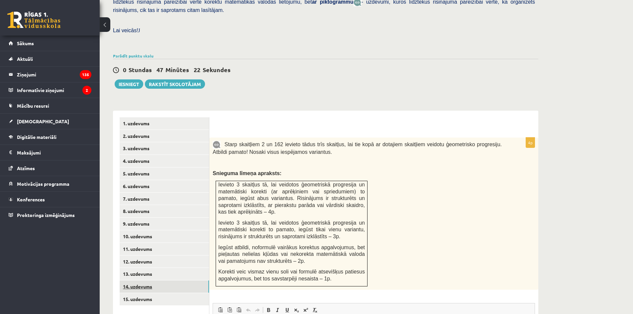
click at [146, 280] on link "14. uzdevums" at bounding box center [164, 286] width 89 height 12
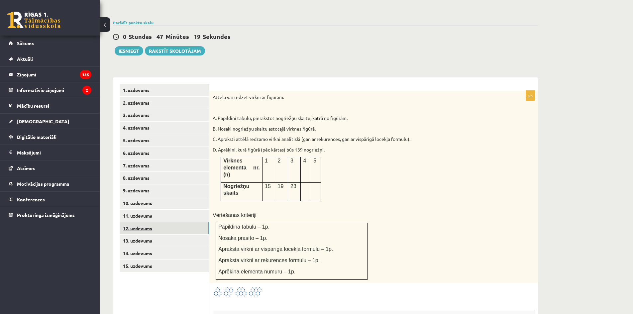
click at [150, 222] on link "12. uzdevums" at bounding box center [164, 228] width 89 height 12
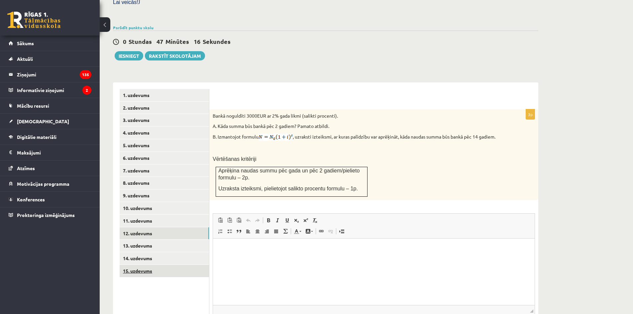
scroll to position [216, 0]
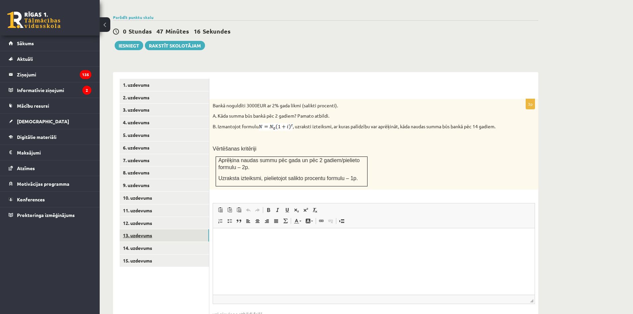
click at [159, 229] on link "13. uzdevums" at bounding box center [164, 235] width 89 height 12
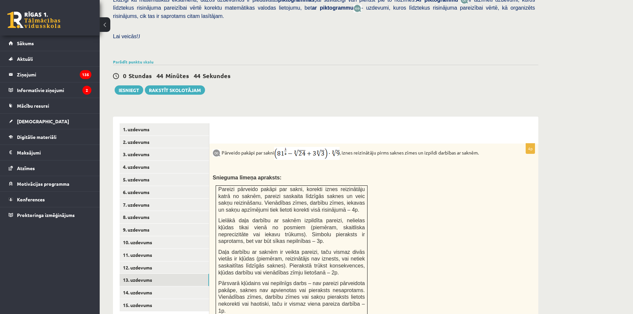
scroll to position [150, 0]
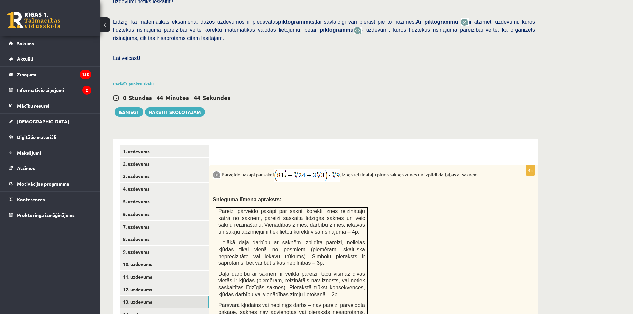
click at [454, 81] on div "Parādīt punktu skalu Atzīme No Līdz 1 0 7 2 8 10 3 11 14 4 15 18 5 19 22 6 23 2…" at bounding box center [325, 84] width 425 height 6
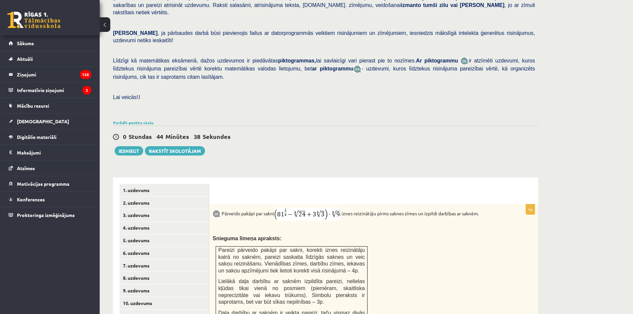
scroll to position [83, 0]
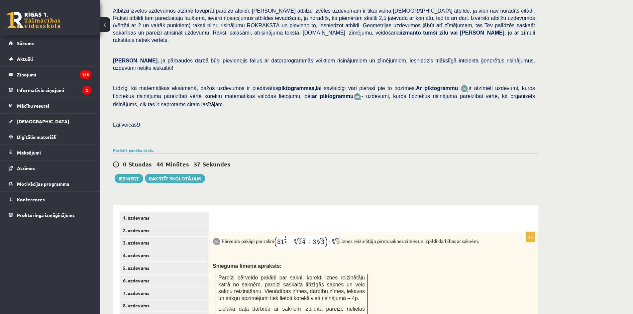
drag, startPoint x: 411, startPoint y: 200, endPoint x: 407, endPoint y: 200, distance: 4.3
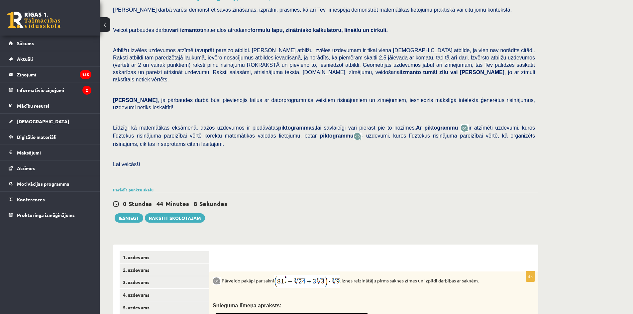
scroll to position [33, 0]
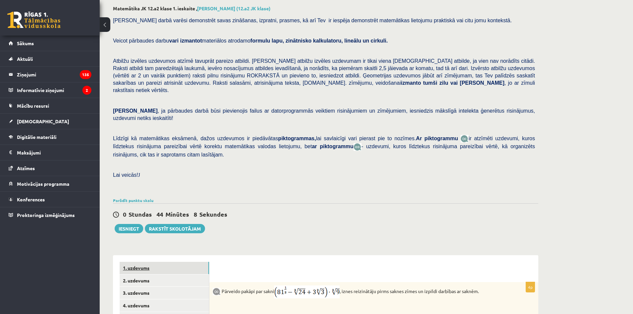
click at [154, 262] on link "1. uzdevums" at bounding box center [164, 268] width 89 height 12
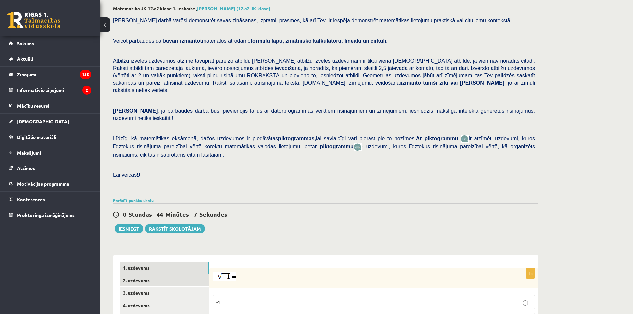
click at [159, 274] on link "2. uzdevums" at bounding box center [164, 280] width 89 height 12
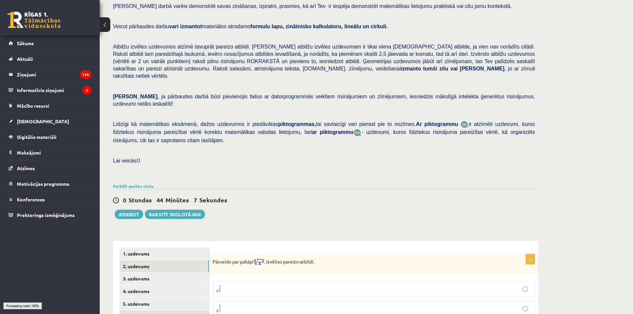
scroll to position [100, 0]
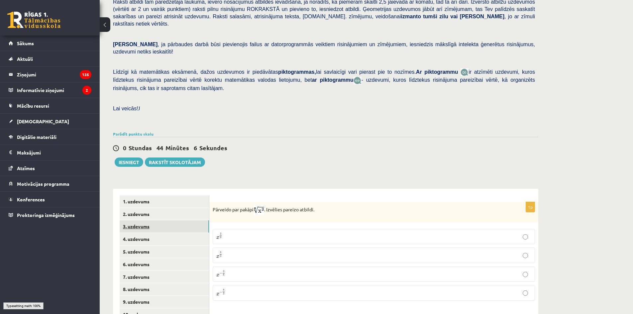
click at [152, 220] on link "3. uzdevums" at bounding box center [164, 226] width 89 height 12
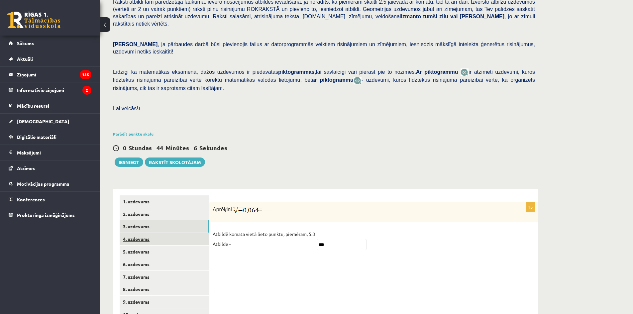
click at [155, 233] on link "4. uzdevums" at bounding box center [164, 239] width 89 height 12
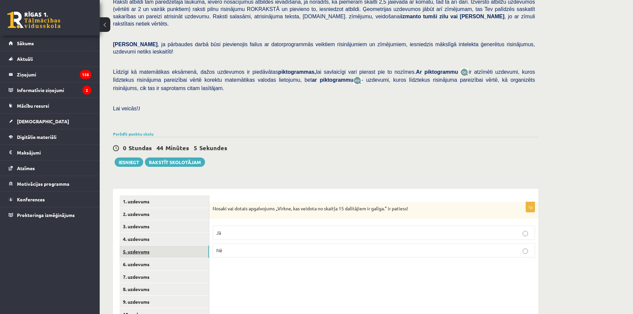
click at [155, 245] on link "5. uzdevums" at bounding box center [164, 251] width 89 height 12
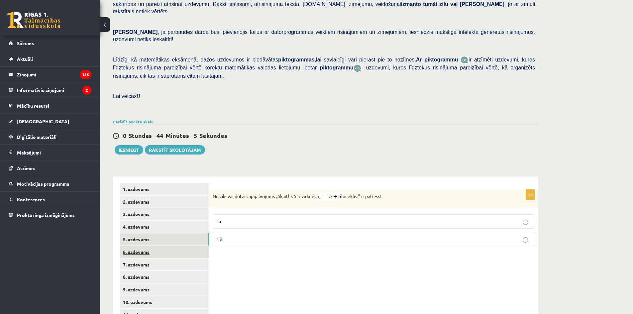
scroll to position [133, 0]
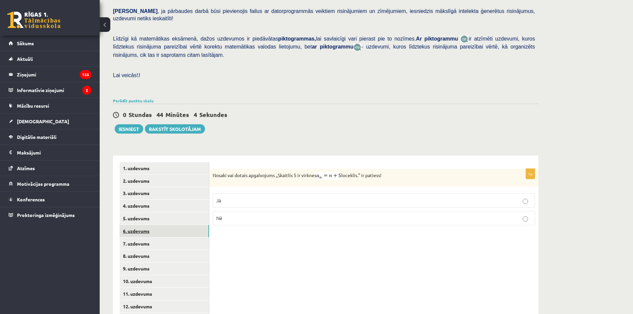
click at [148, 225] on link "6. uzdevums" at bounding box center [164, 231] width 89 height 12
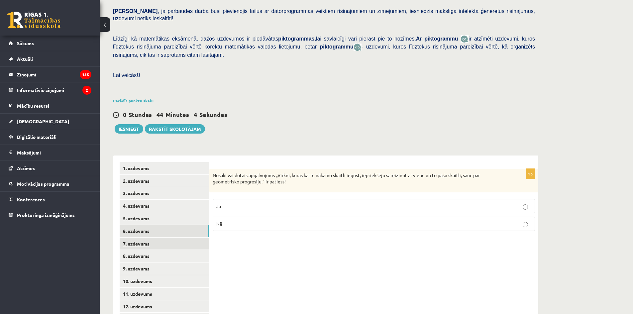
click at [151, 237] on link "7. uzdevums" at bounding box center [164, 243] width 89 height 12
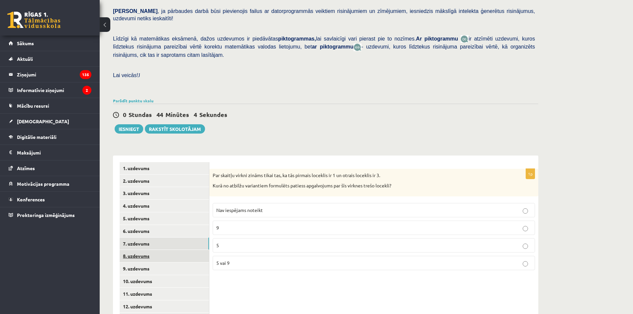
click at [152, 250] on link "8. uzdevums" at bounding box center [164, 256] width 89 height 12
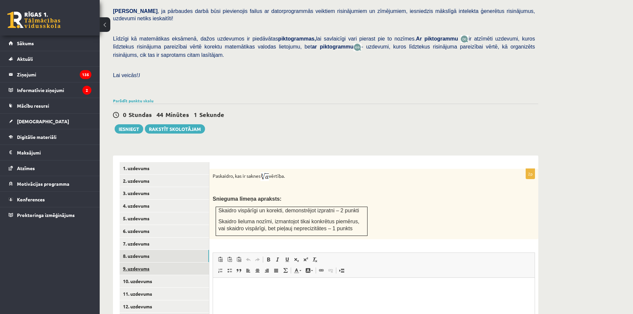
click at [155, 262] on link "9. uzdevums" at bounding box center [164, 268] width 89 height 12
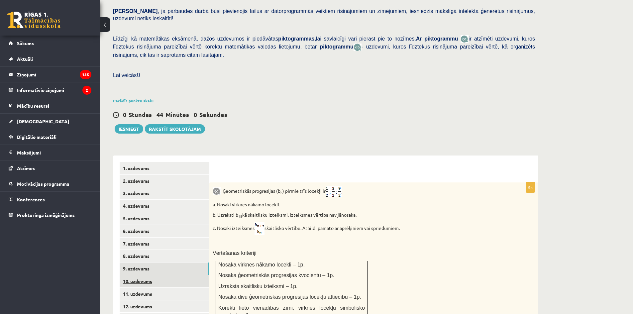
scroll to position [0, 0]
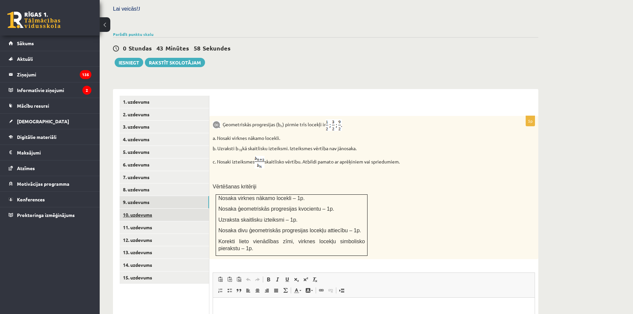
click at [138, 209] on link "10. uzdevums" at bounding box center [164, 215] width 89 height 12
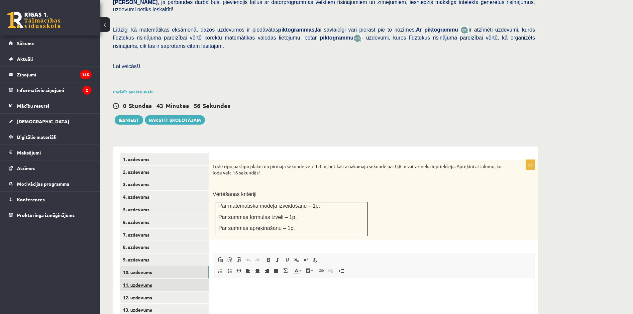
click at [164, 279] on link "11. uzdevums" at bounding box center [164, 285] width 89 height 12
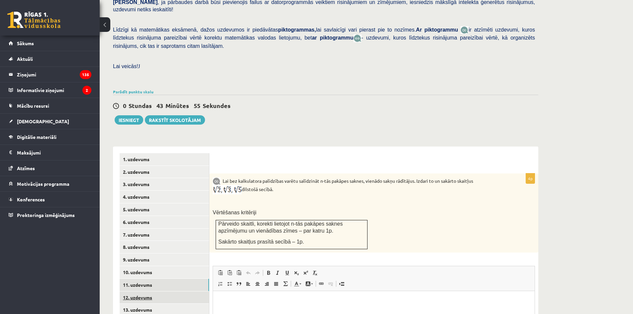
click at [136, 291] on link "12. uzdevums" at bounding box center [164, 297] width 89 height 12
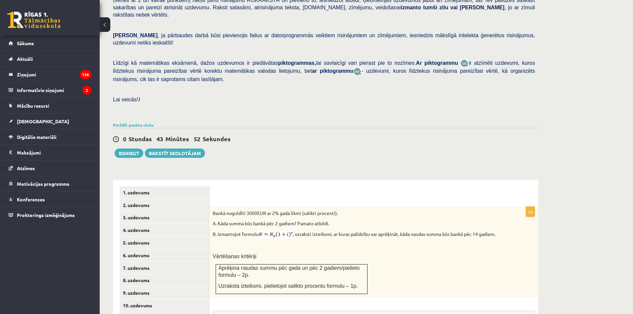
click at [469, 96] on p "Lai veicās! J" at bounding box center [324, 99] width 422 height 7
click at [460, 153] on div "Matemātika JK 12.a2 klase 1. ieskaite , Mihails Vinogradovs (12.a2 JK klase) Pā…" at bounding box center [326, 193] width 452 height 552
click at [469, 128] on div "0 Stundas 43 Minūtes 29 Sekundes Ieskaite saglabāta! Iesniegt Rakstīt skolotājam" at bounding box center [325, 143] width 425 height 30
click at [520, 193] on div at bounding box center [374, 196] width 316 height 7
drag, startPoint x: 435, startPoint y: 175, endPoint x: 432, endPoint y: 173, distance: 3.9
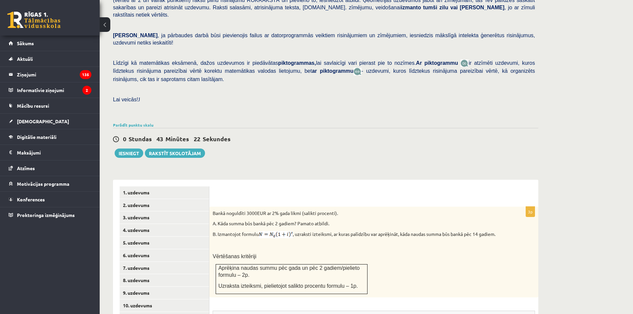
drag, startPoint x: 432, startPoint y: 173, endPoint x: 409, endPoint y: 155, distance: 29.1
drag, startPoint x: 409, startPoint y: 155, endPoint x: 402, endPoint y: 155, distance: 7.3
click at [402, 155] on div "Matemātika JK 12.a2 klase 1. ieskaite , Mihails Vinogradovs (12.a2 JK klase) Pā…" at bounding box center [326, 193] width 452 height 552
click at [394, 155] on div "Matemātika JK 12.a2 klase 1. ieskaite , Mihails Vinogradovs (12.a2 JK klase) Pā…" at bounding box center [326, 193] width 452 height 552
click at [390, 152] on div "Matemātika JK 12.a2 klase 1. ieskaite , Mihails Vinogradovs (12.a2 JK klase) Pā…" at bounding box center [326, 193] width 452 height 552
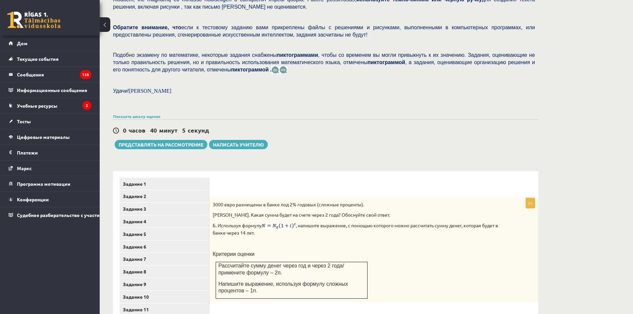
scroll to position [127, 0]
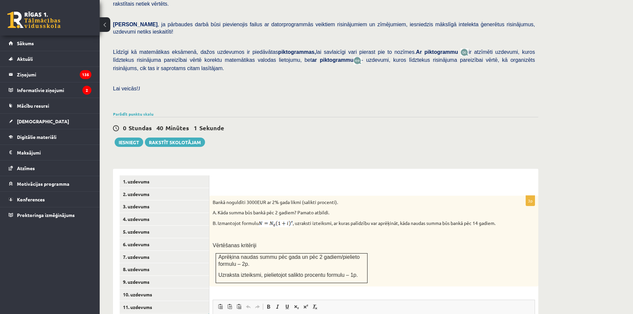
drag, startPoint x: 486, startPoint y: 70, endPoint x: 483, endPoint y: 77, distance: 7.9
click at [486, 85] on p "Lai veicās! J" at bounding box center [324, 88] width 422 height 7
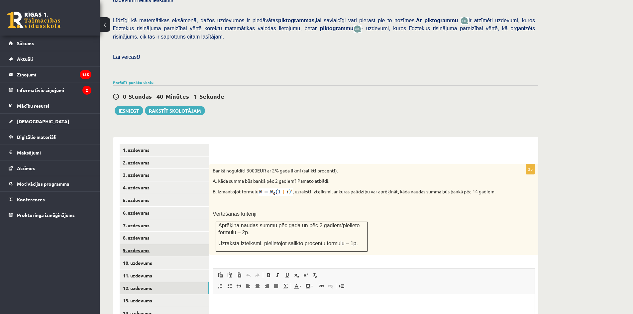
scroll to position [153, 0]
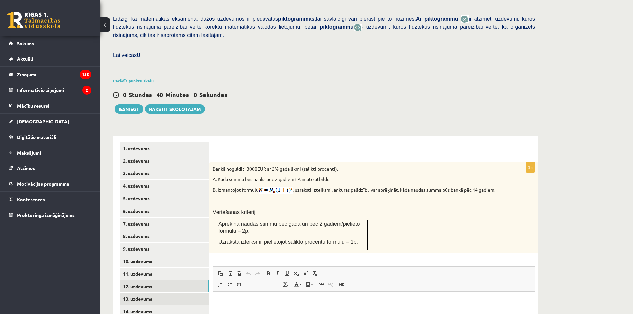
click at [146, 293] on link "13. uzdevums" at bounding box center [164, 299] width 89 height 12
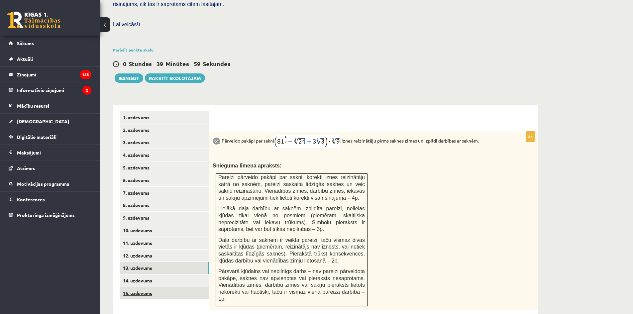
scroll to position [186, 0]
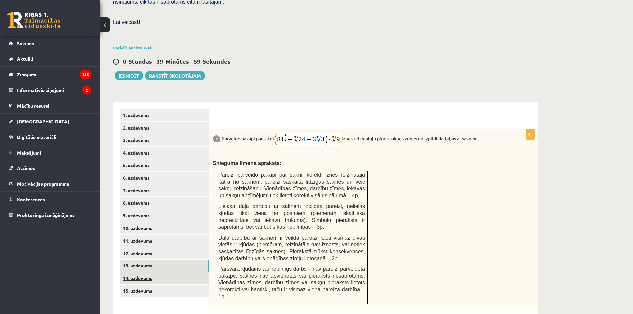
click at [150, 272] on link "14. uzdevums" at bounding box center [164, 278] width 89 height 12
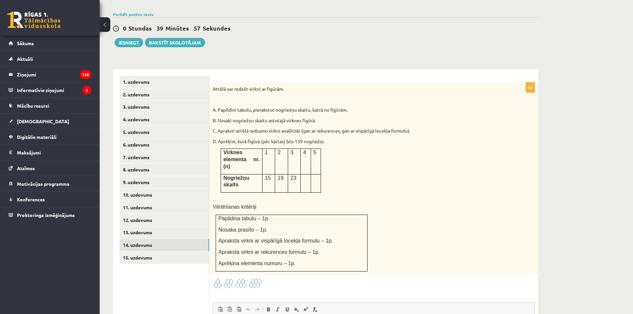
scroll to position [0, 0]
click at [161, 251] on link "15. uzdevums" at bounding box center [164, 257] width 89 height 12
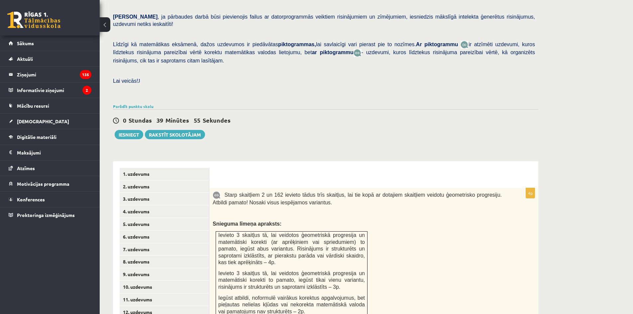
scroll to position [153, 0]
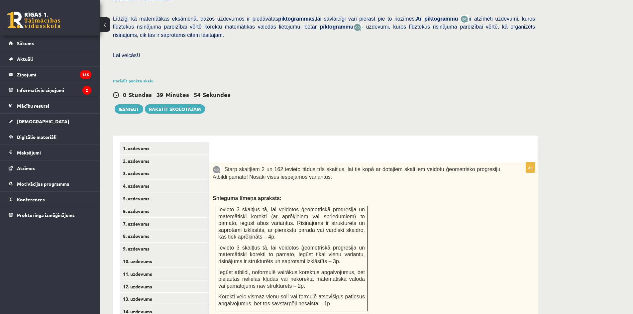
click at [357, 91] on div "0 Stundas 39 Minūtes 51 Sekundes" at bounding box center [325, 95] width 425 height 9
click at [515, 219] on div "Starp skaitļiem 2 un 162 ievieto tādus trīs skaitļus, lai tie kopā ar dotajiem …" at bounding box center [373, 238] width 329 height 152
drag, startPoint x: 514, startPoint y: 219, endPoint x: 467, endPoint y: 232, distance: 49.1
click at [462, 237] on div "Starp skaitļiem 2 un 162 ievieto tādus trīs skaitļus, lai tie kopā ar dotajiem …" at bounding box center [373, 238] width 329 height 152
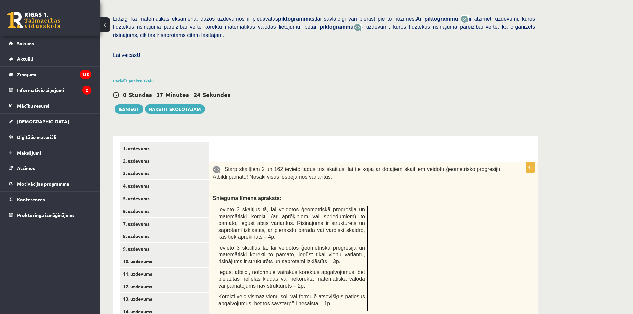
drag, startPoint x: 445, startPoint y: 167, endPoint x: 475, endPoint y: 202, distance: 45.5
click at [459, 208] on div "Starp skaitļiem 2 un 162 ievieto tādus trīs skaitļus, lai tie kopā ar dotajiem …" at bounding box center [373, 238] width 329 height 152
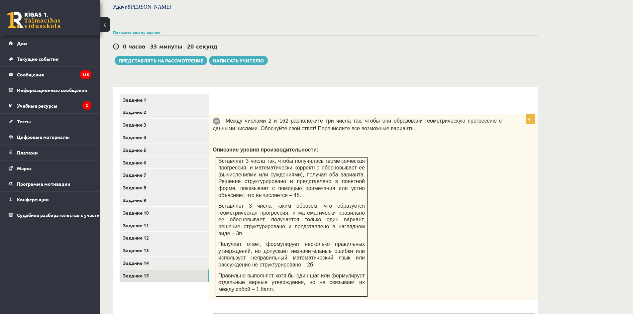
scroll to position [187, 0]
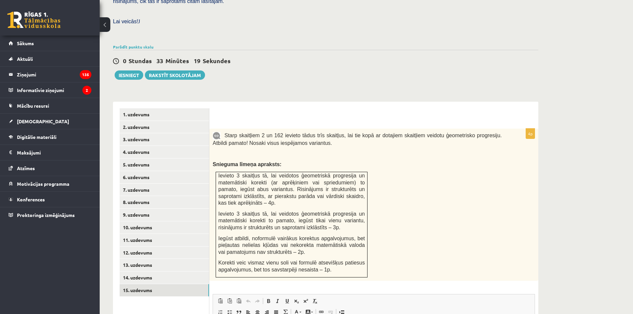
click at [483, 56] on div "0 Stundas 33 Minūtes 19 Sekundes Ieskaite saglabāta! Iesniegt Rakstīt skolotājam" at bounding box center [325, 65] width 425 height 30
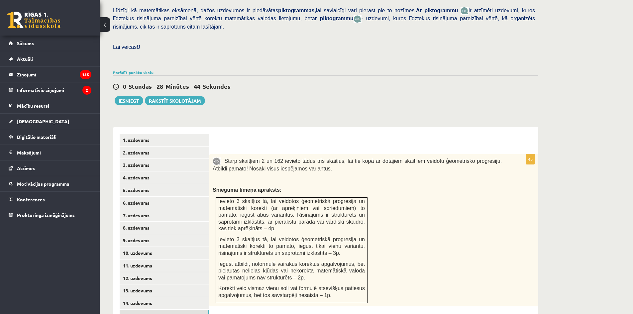
scroll to position [144, 0]
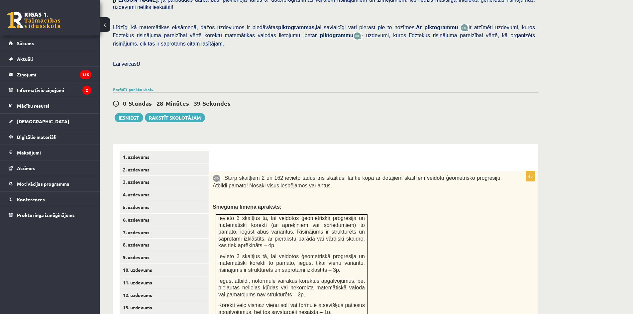
drag, startPoint x: 322, startPoint y: 127, endPoint x: 283, endPoint y: 106, distance: 44.1
click at [283, 106] on div "0 Stundas 28 Minūtes 39 Sekundes Ieskaite saglabāta! Iesniegt Rakstīt skolotājam" at bounding box center [325, 107] width 425 height 30
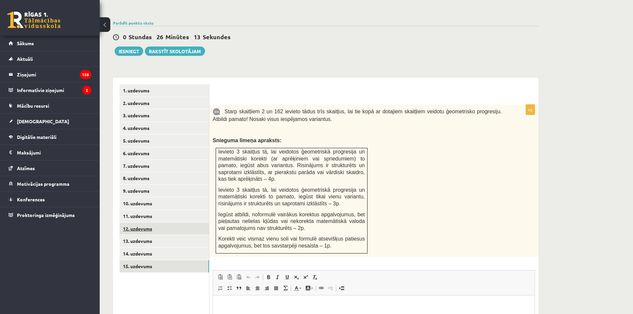
click at [150, 223] on link "12. uzdevums" at bounding box center [164, 229] width 89 height 12
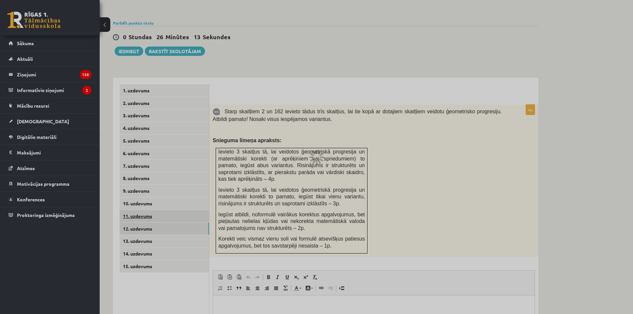
scroll to position [183, 0]
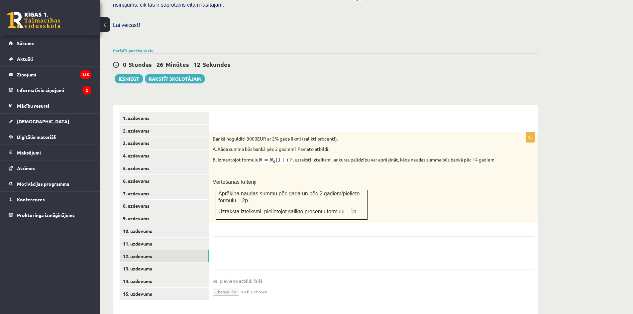
click at [230, 285] on fieldset "vai pievieno atbildi failā Iesniegtā atbilde" at bounding box center [374, 270] width 322 height 68
click at [230, 284] on input "file" at bounding box center [374, 291] width 322 height 14
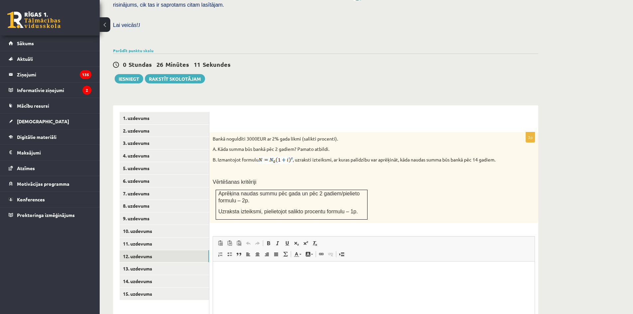
scroll to position [0, 0]
type input "**********"
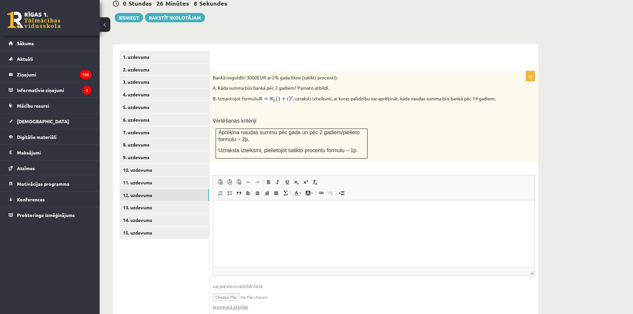
scroll to position [256, 0]
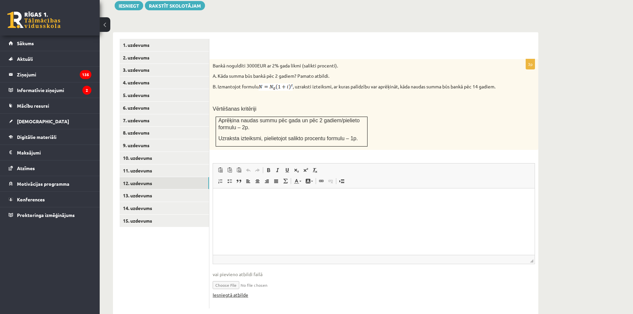
click at [243, 291] on link "Iesniegtā atbilde" at bounding box center [231, 294] width 36 height 7
click at [136, 189] on link "13. uzdevums" at bounding box center [164, 195] width 89 height 12
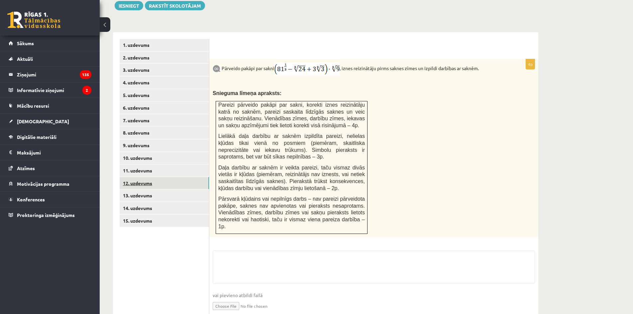
click at [137, 177] on link "12. uzdevums" at bounding box center [164, 183] width 89 height 12
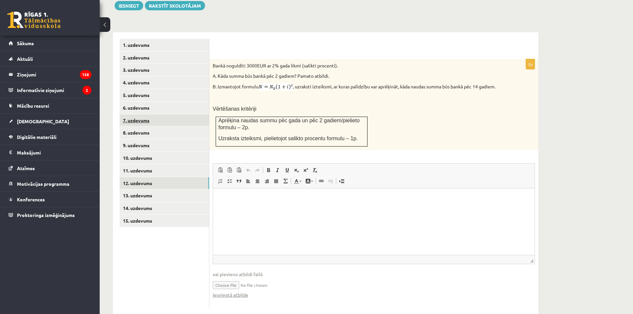
scroll to position [0, 0]
click at [133, 152] on link "10. uzdevums" at bounding box center [164, 158] width 89 height 12
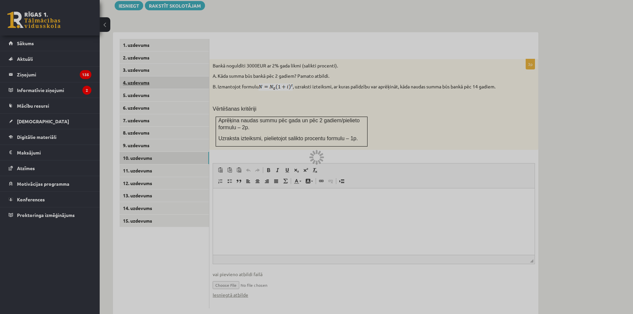
scroll to position [175, 0]
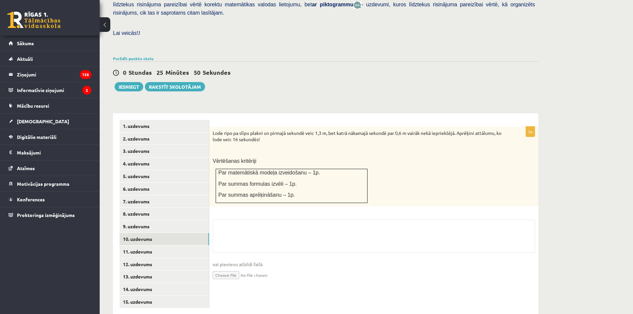
click at [235, 268] on input "file" at bounding box center [374, 275] width 322 height 14
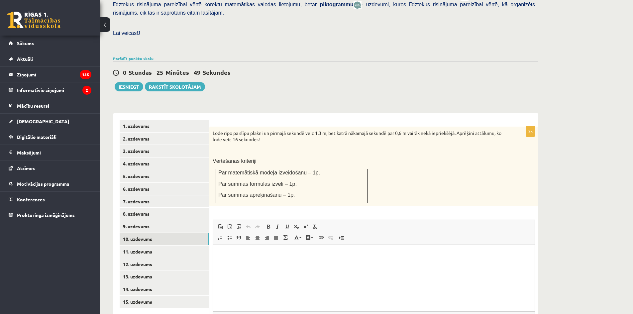
scroll to position [0, 0]
type input "**********"
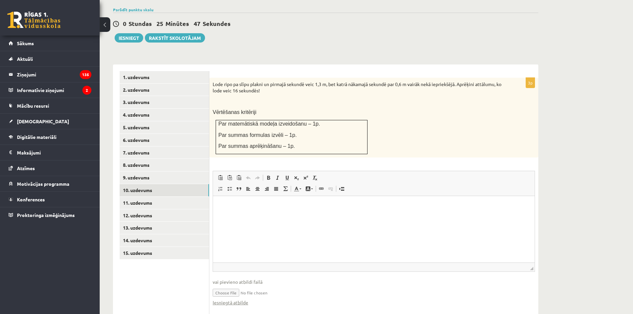
scroll to position [232, 0]
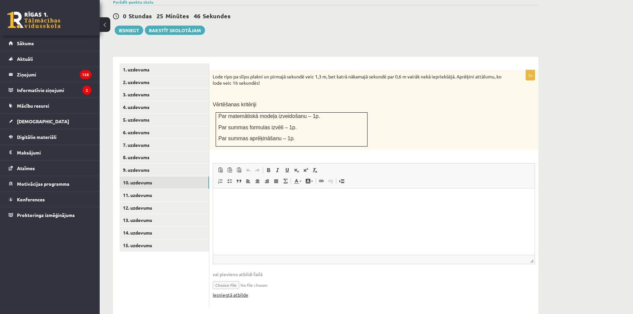
click at [237, 291] on link "Iesniegtā atbilde" at bounding box center [231, 294] width 36 height 7
click at [150, 189] on link "11. uzdevums" at bounding box center [164, 195] width 89 height 12
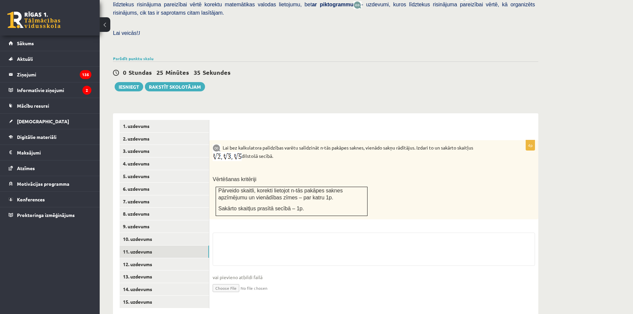
click at [244, 281] on input "file" at bounding box center [374, 288] width 322 height 14
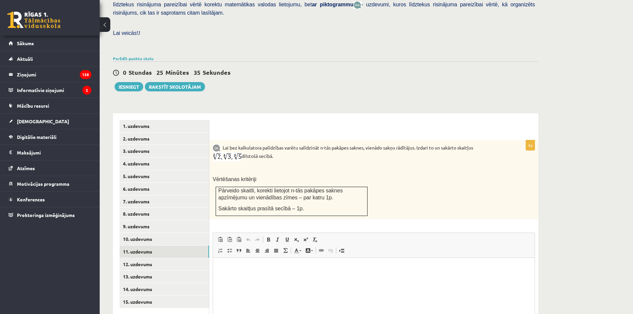
scroll to position [0, 0]
type input "**********"
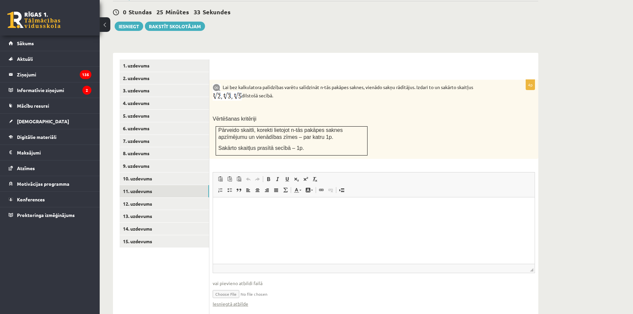
scroll to position [241, 0]
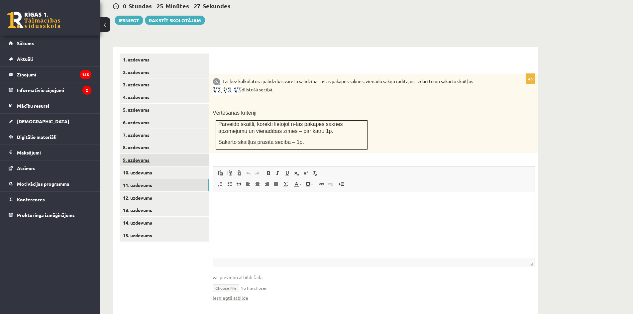
click at [132, 154] on link "9. uzdevums" at bounding box center [164, 160] width 89 height 12
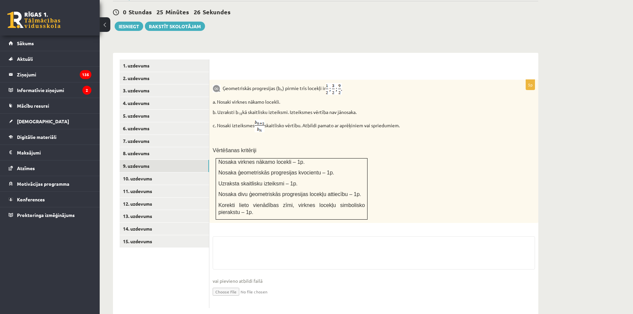
click at [237, 284] on input "file" at bounding box center [374, 291] width 322 height 14
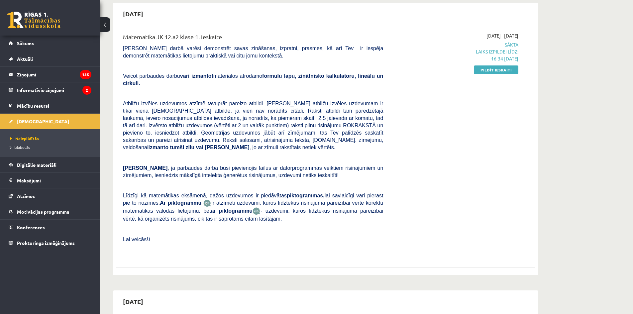
scroll to position [100, 0]
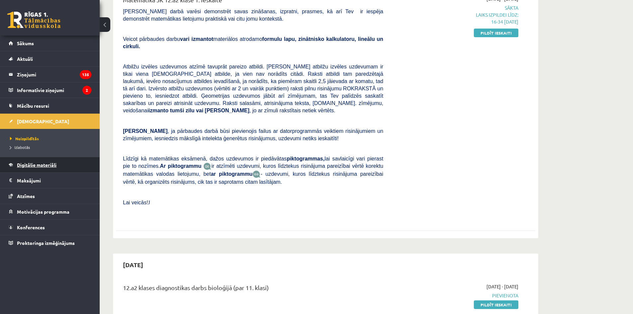
click at [33, 159] on link "Digitālie materiāli" at bounding box center [50, 164] width 83 height 15
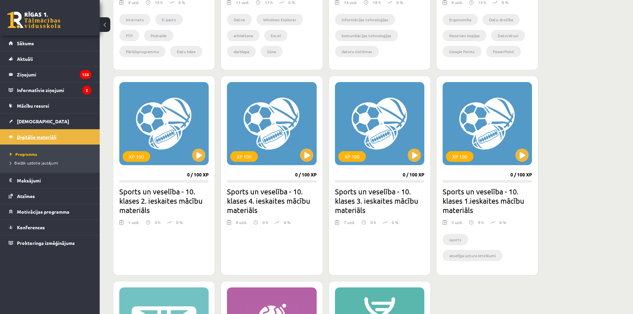
scroll to position [332, 0]
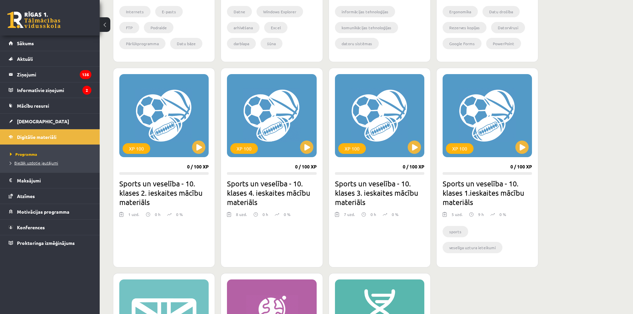
click at [41, 163] on span "Biežāk uzdotie jautājumi" at bounding box center [34, 162] width 48 height 5
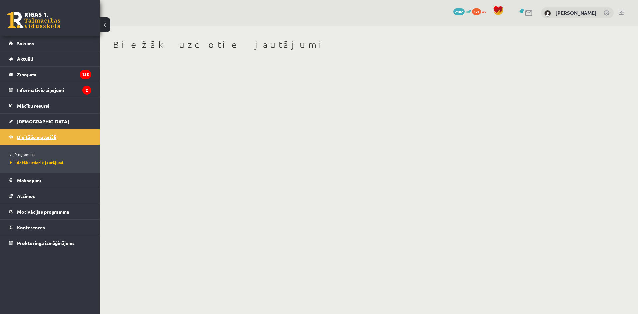
click at [48, 135] on span "Digitālie materiāli" at bounding box center [37, 137] width 40 height 6
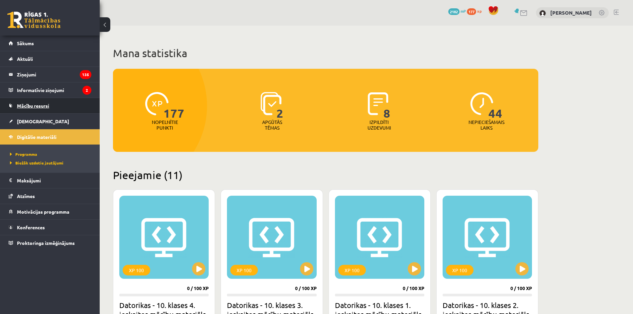
click at [40, 105] on span "Mācību resursi" at bounding box center [33, 106] width 32 height 6
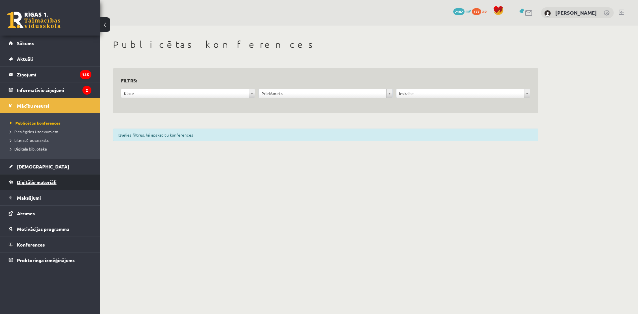
click at [38, 184] on span "Digitālie materiāli" at bounding box center [37, 182] width 40 height 6
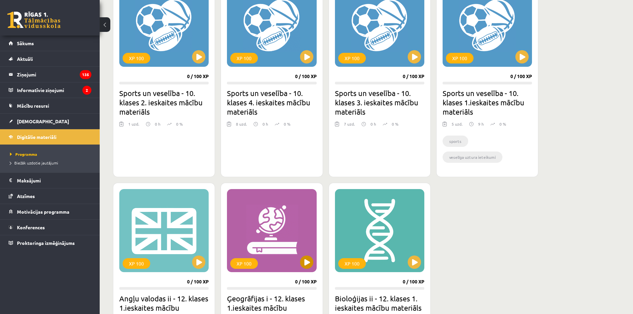
scroll to position [465, 0]
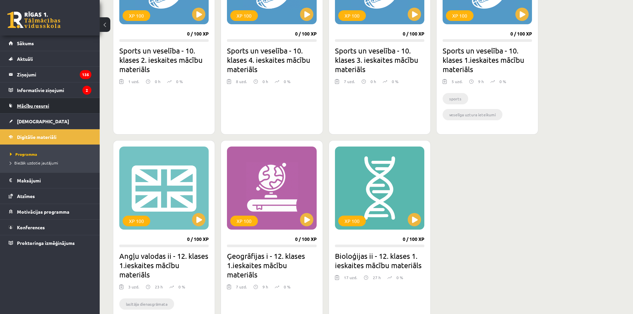
click at [38, 112] on link "Mācību resursi" at bounding box center [50, 105] width 83 height 15
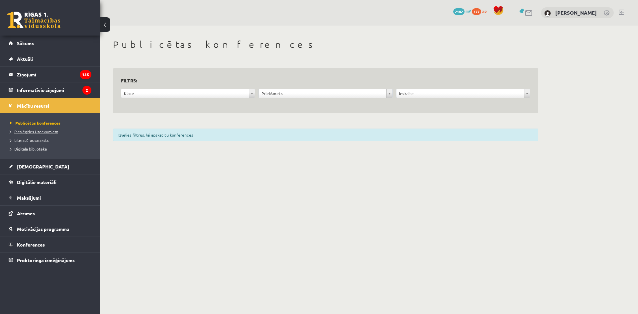
click at [45, 132] on span "Pieslēgties Uzdevumiem" at bounding box center [34, 131] width 48 height 5
drag, startPoint x: 366, startPoint y: 215, endPoint x: 289, endPoint y: 199, distance: 78.7
click at [289, 199] on body "0 Dāvanas 2182 mP 177 xp Mihails Vinogradovs Sākums Aktuāli Kā mācīties eSKOLĀ …" at bounding box center [319, 157] width 638 height 314
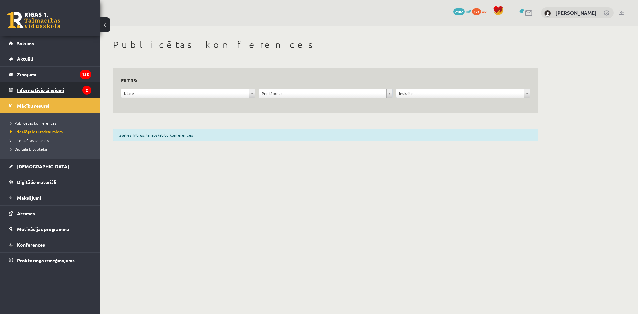
click at [73, 83] on legend "Informatīvie ziņojumi 2" at bounding box center [54, 89] width 74 height 15
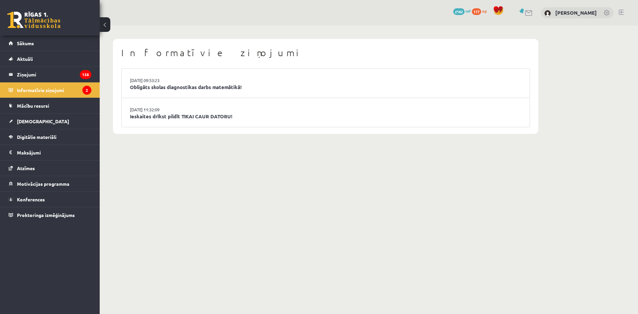
click at [148, 144] on div "Informatīvie ziņojumi 16.09.2025 09:53:23 Obligāts skolas diagnostikas darbs ma…" at bounding box center [326, 87] width 452 height 122
click at [204, 88] on link "Obligāts skolas diagnostikas darbs matemātikā!" at bounding box center [325, 87] width 391 height 8
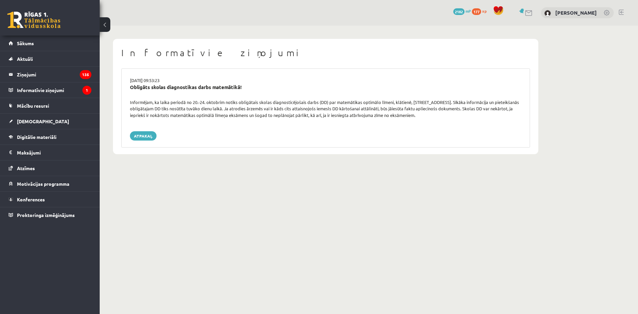
drag, startPoint x: 342, startPoint y: 80, endPoint x: 335, endPoint y: 86, distance: 8.7
click at [341, 80] on div "16.09.2025 09:53:23" at bounding box center [325, 80] width 401 height 7
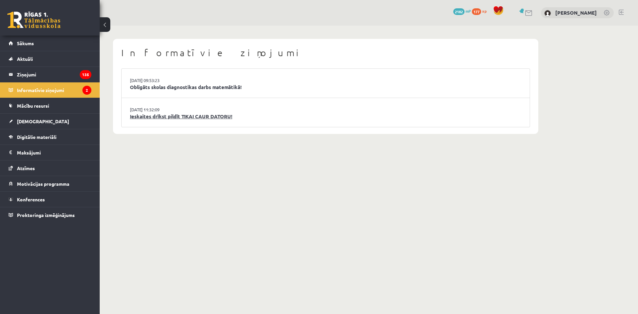
click at [194, 115] on link "Ieskaites drīkst pildīt TIKAI CAUR DATORU!" at bounding box center [325, 117] width 391 height 8
click at [224, 116] on link "Ieskaites drīkst pildīt TIKAI CAUR DATORU!" at bounding box center [325, 117] width 391 height 8
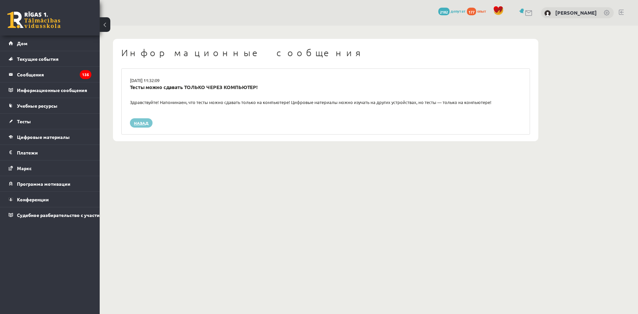
click at [142, 120] on link "Назад" at bounding box center [141, 122] width 23 height 9
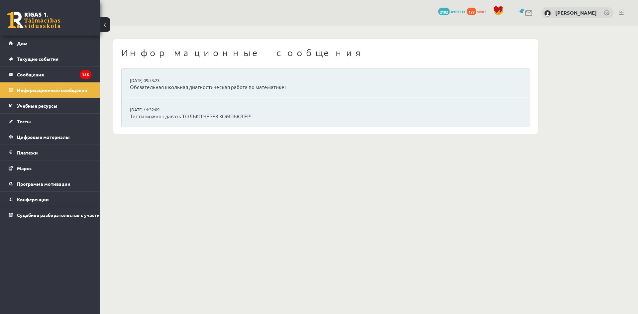
drag, startPoint x: 208, startPoint y: 180, endPoint x: 195, endPoint y: 174, distance: 14.0
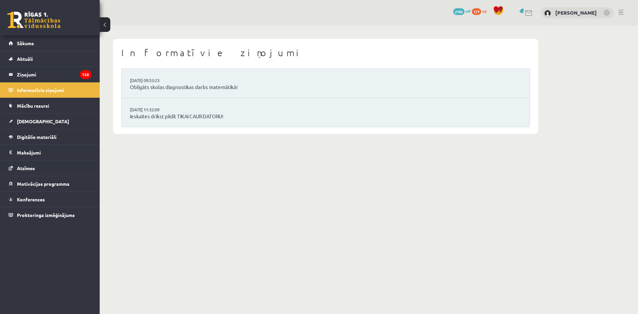
click at [296, 204] on body "0 Dāvanas 2182 mP 177 xp [PERSON_NAME] Sākums Aktuāli Kā mācīties eSKOLĀ Kontak…" at bounding box center [319, 157] width 638 height 314
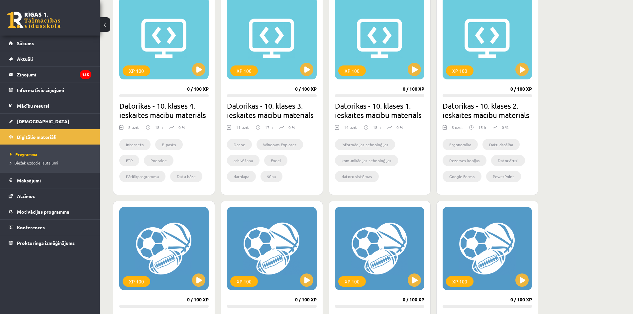
drag, startPoint x: 319, startPoint y: 191, endPoint x: 318, endPoint y: 244, distance: 52.8
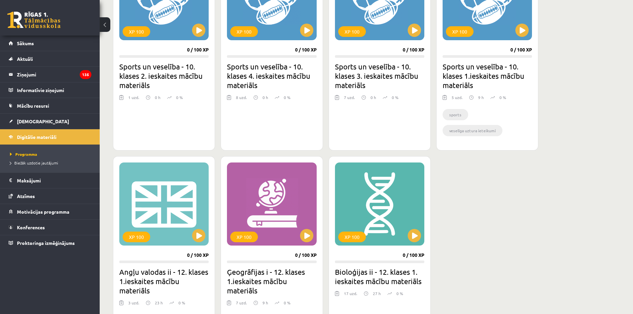
scroll to position [493, 0]
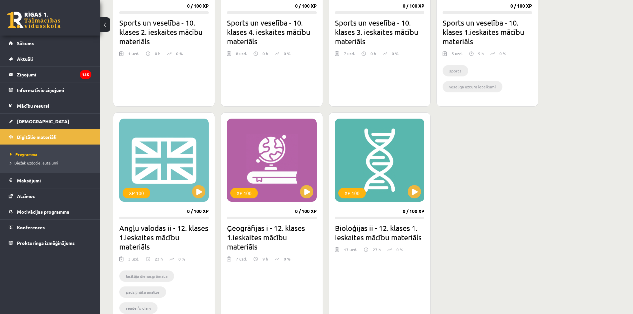
click at [40, 163] on span "Biežāk uzdotie jautājumi" at bounding box center [34, 162] width 48 height 5
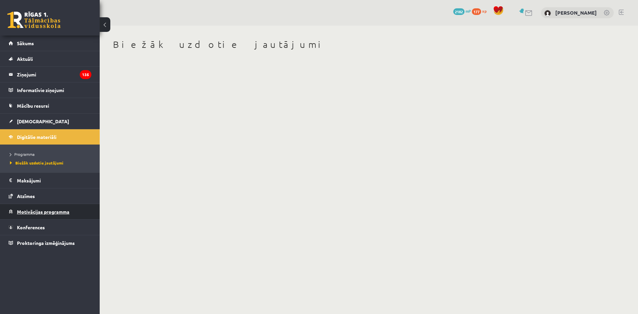
click at [36, 209] on link "Motivācijas programma" at bounding box center [50, 211] width 83 height 15
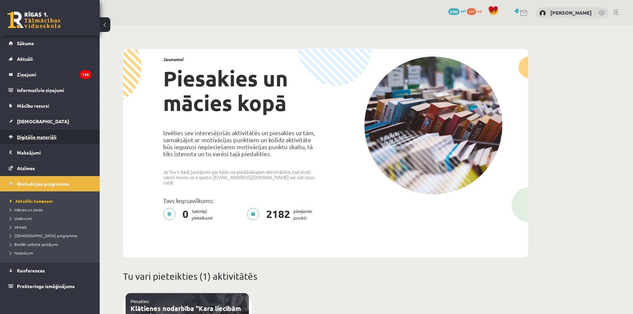
click at [34, 142] on link "Digitālie materiāli" at bounding box center [50, 136] width 83 height 15
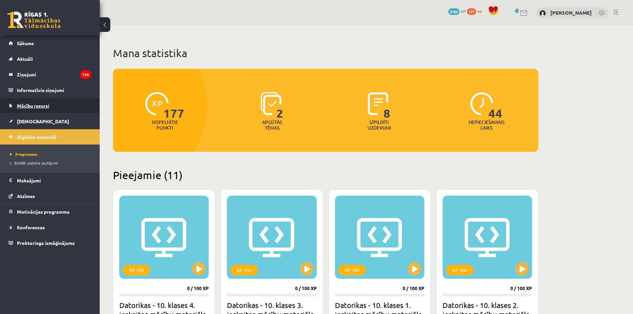
click at [41, 106] on span "Mācību resursi" at bounding box center [33, 106] width 32 height 6
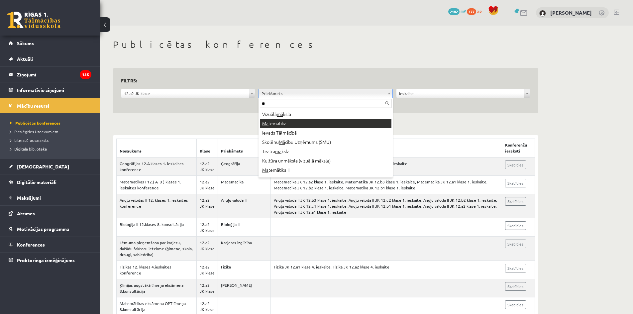
type input "**"
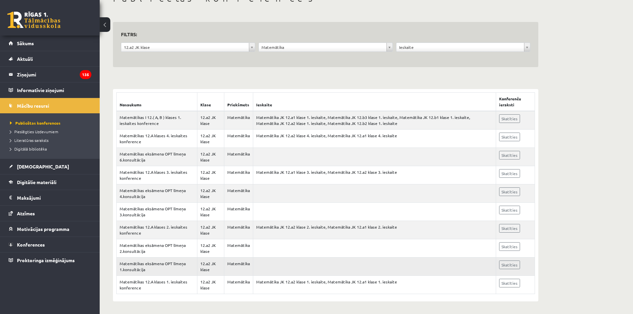
scroll to position [47, 0]
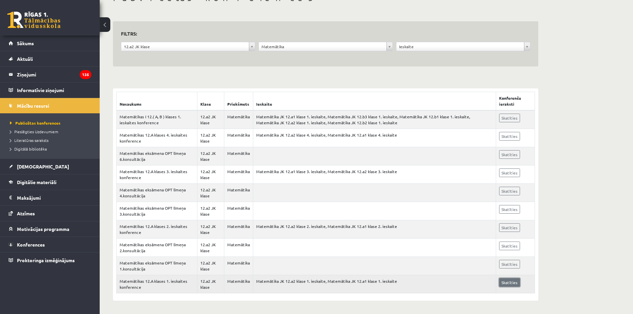
click at [514, 284] on link "Skatīties" at bounding box center [509, 282] width 21 height 9
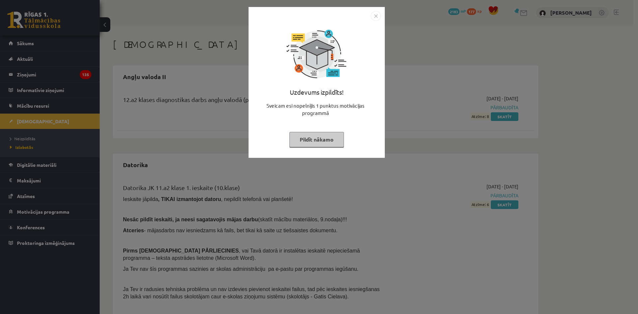
click at [327, 144] on button "Pildīt nākamo" at bounding box center [316, 139] width 54 height 15
